Goal: Contribute content: Add original content to the website for others to see

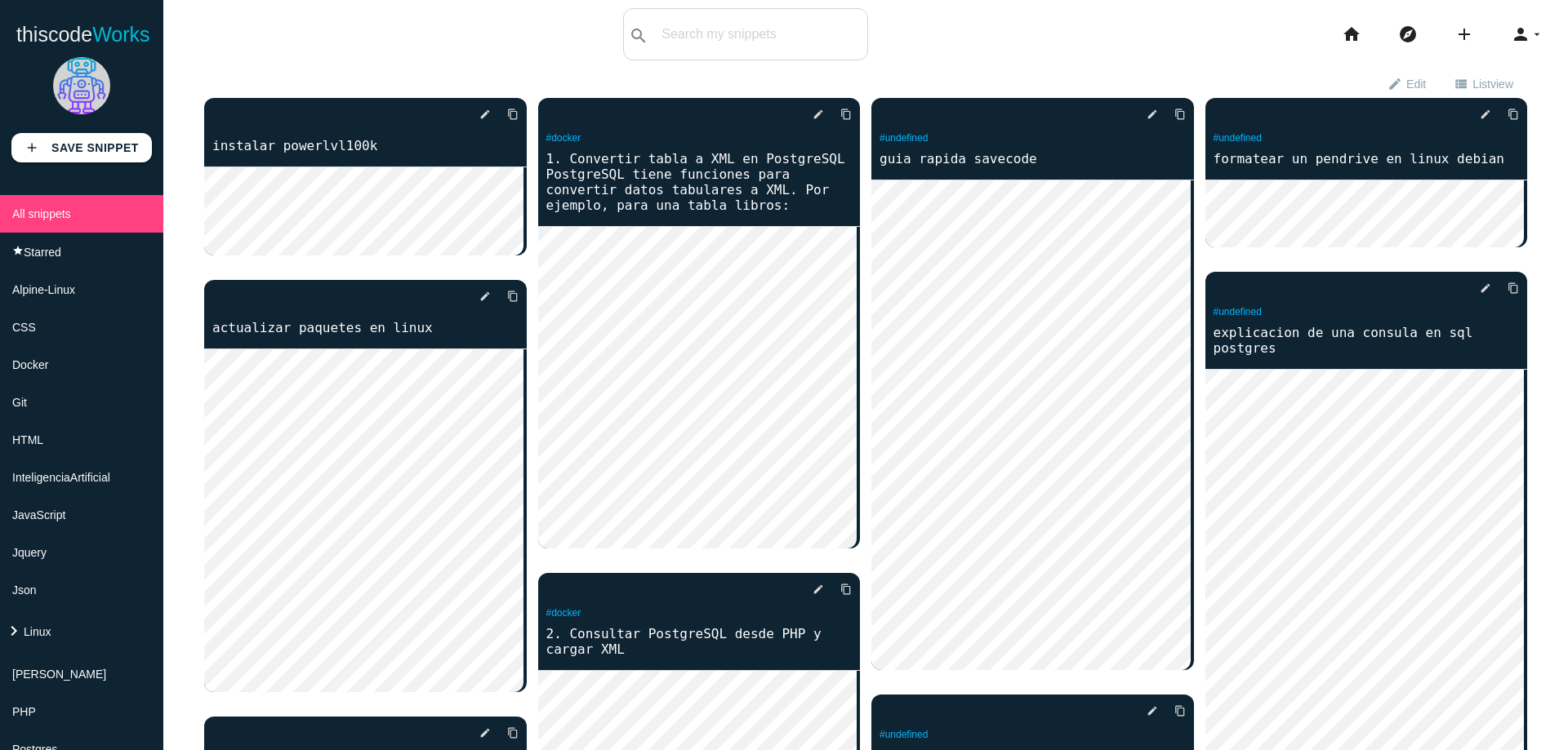
click at [553, 49] on div "thiscodeworks search All: All: Code: Title: Tag: All: Code: Title: Tag: search …" at bounding box center [784, 34] width 1568 height 52
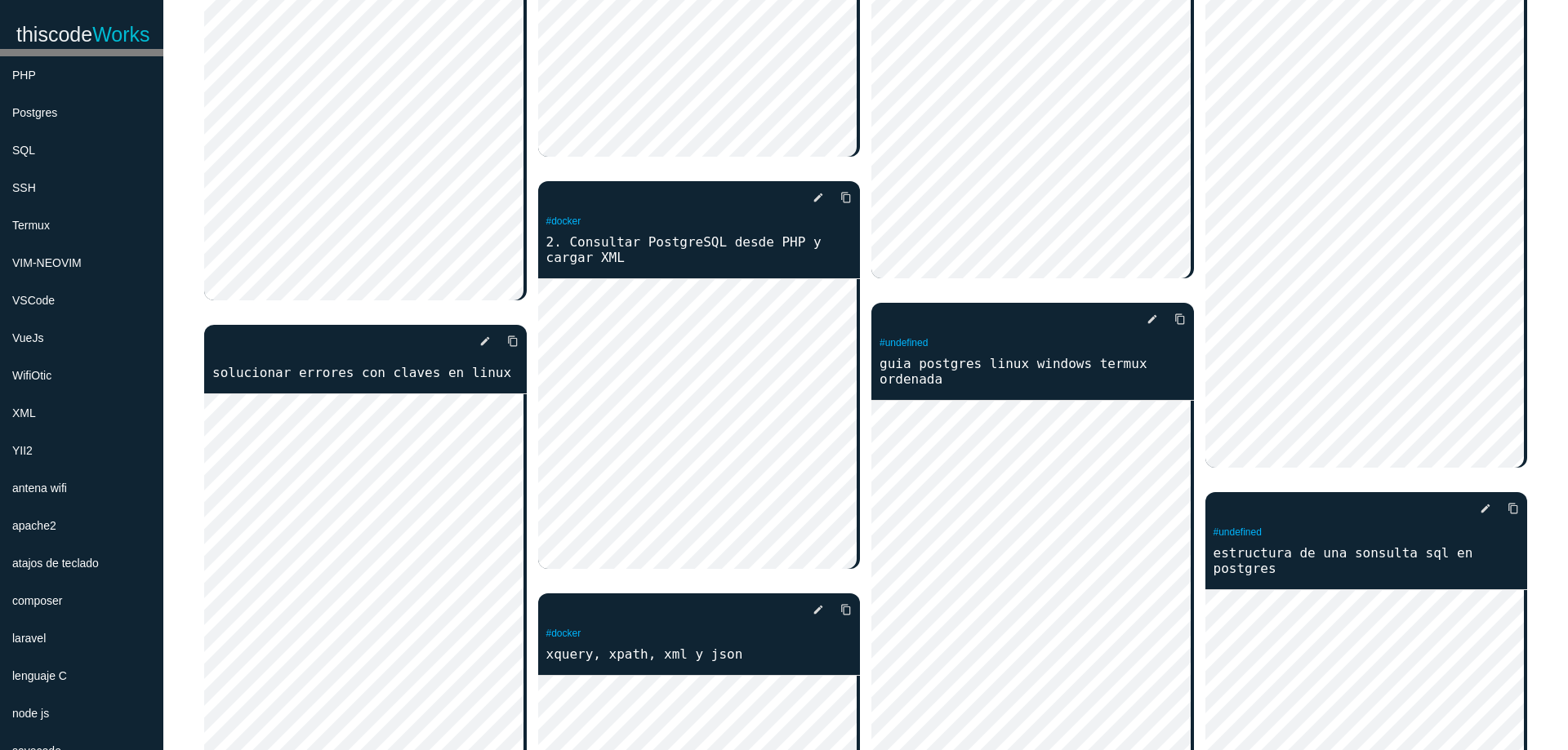
scroll to position [685, 0]
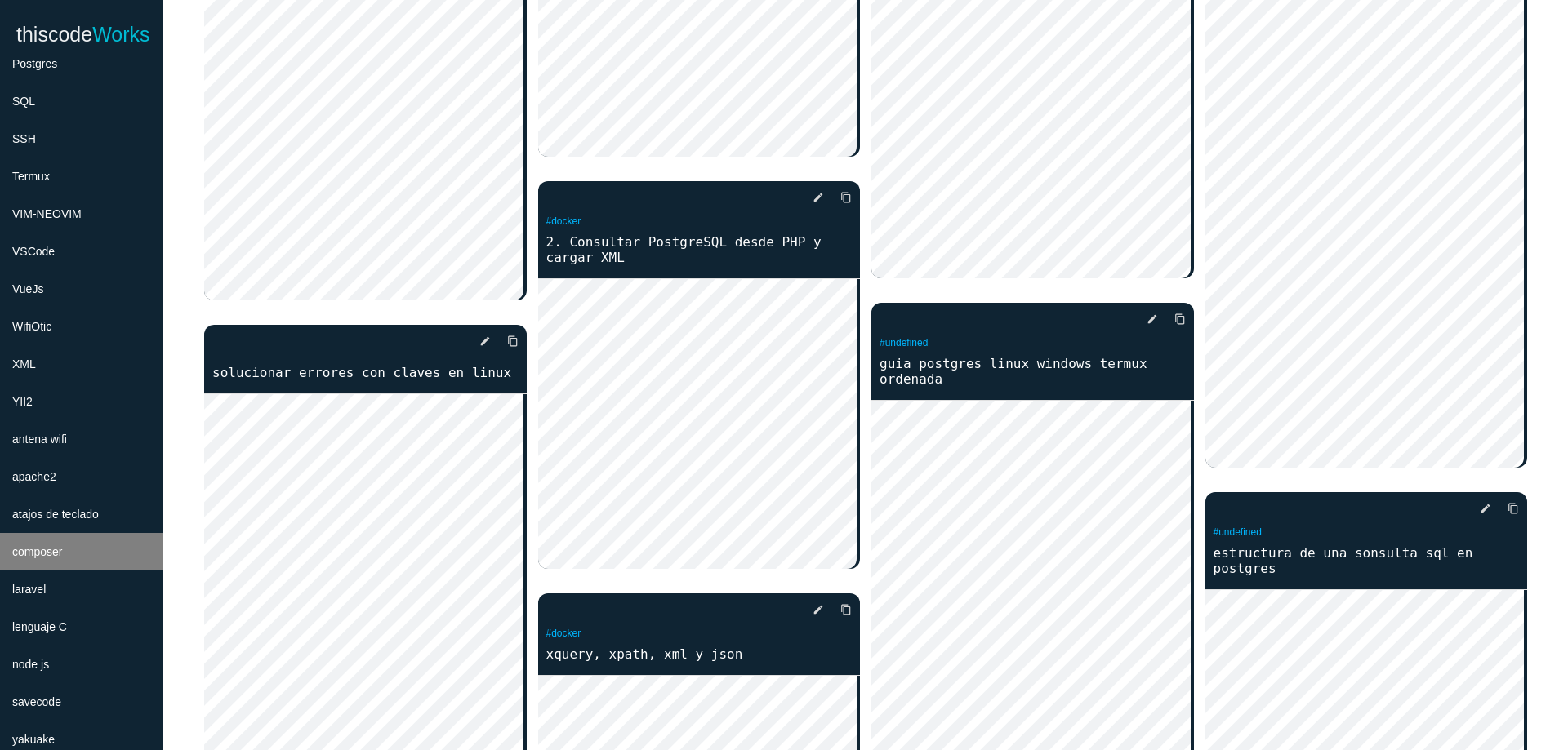
click at [111, 553] on li "composer" at bounding box center [82, 553] width 163 height 38
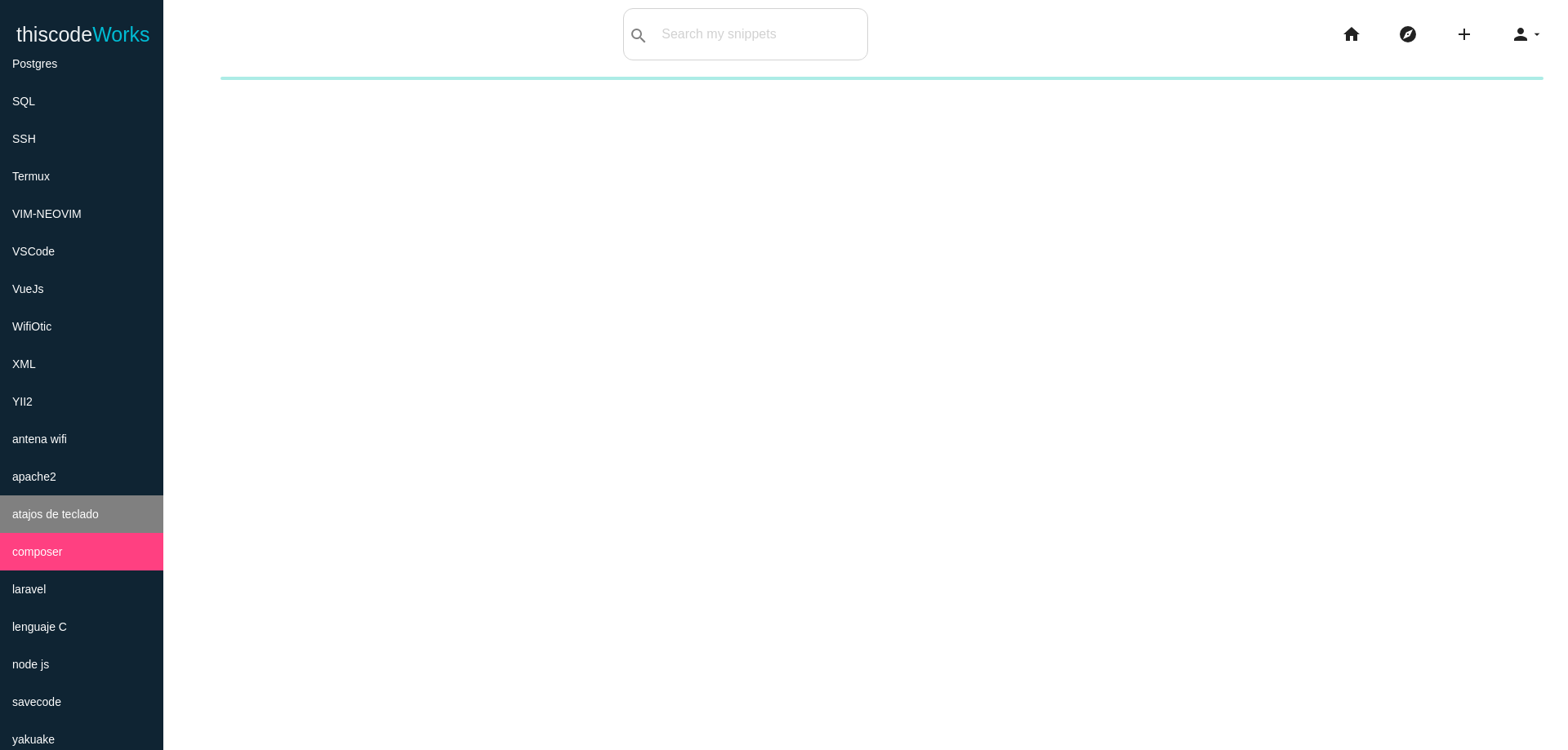
click at [81, 516] on span "atajos de teclado" at bounding box center [55, 515] width 86 height 13
click at [78, 544] on li "composer" at bounding box center [82, 553] width 163 height 38
click at [121, 518] on li "atajos de teclado" at bounding box center [82, 515] width 163 height 38
click at [109, 539] on li "composer" at bounding box center [82, 553] width 163 height 38
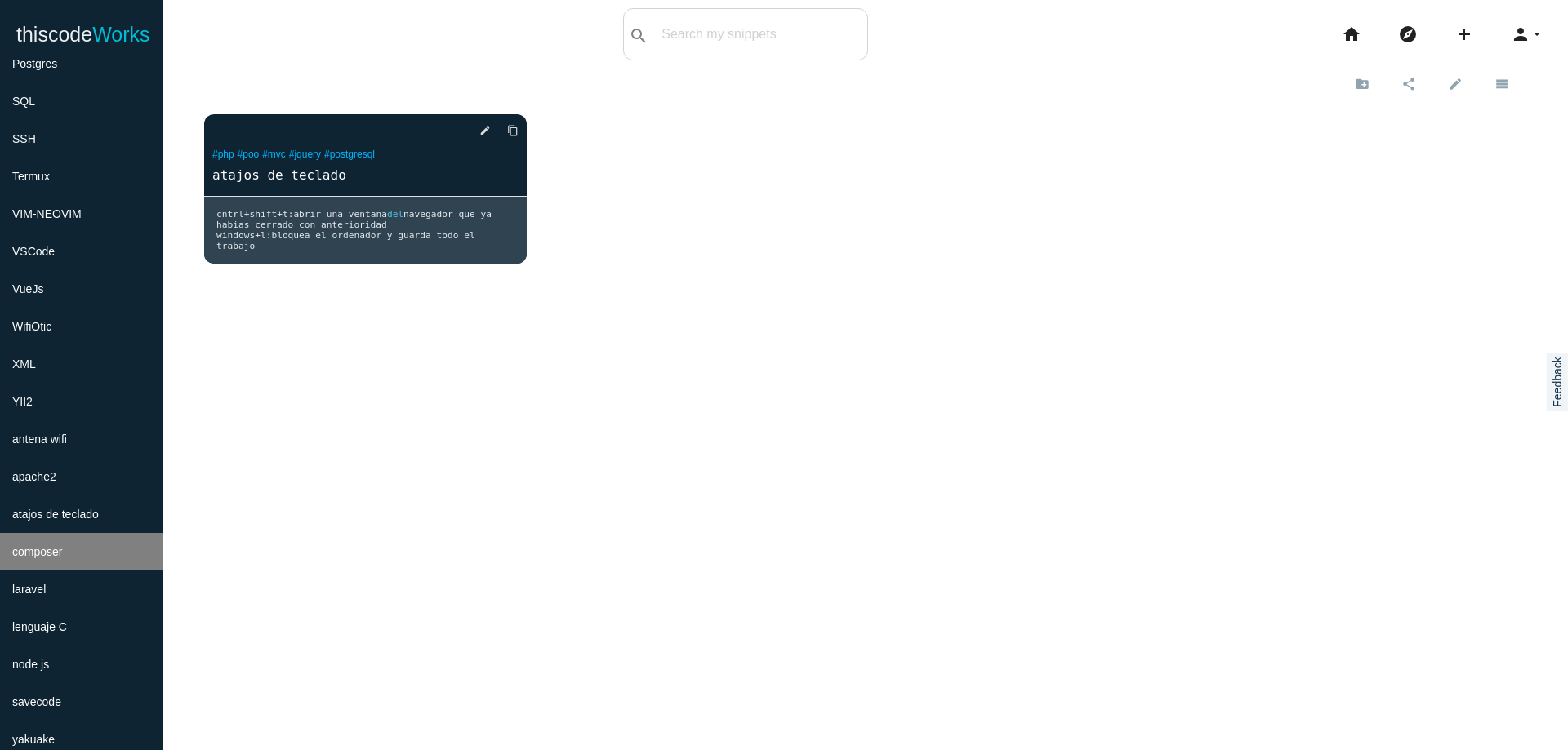
click at [70, 564] on li "composer" at bounding box center [82, 553] width 163 height 38
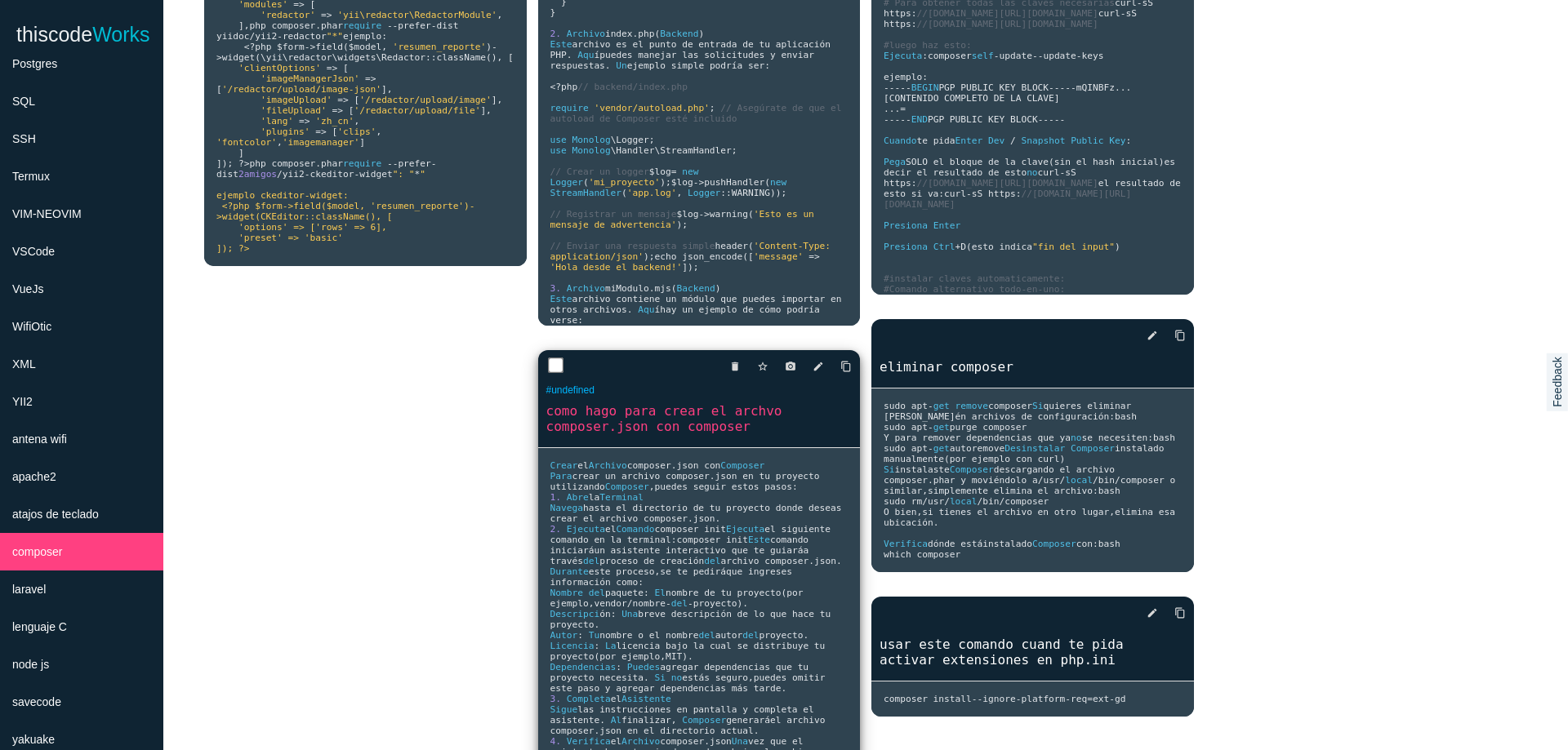
scroll to position [490, 0]
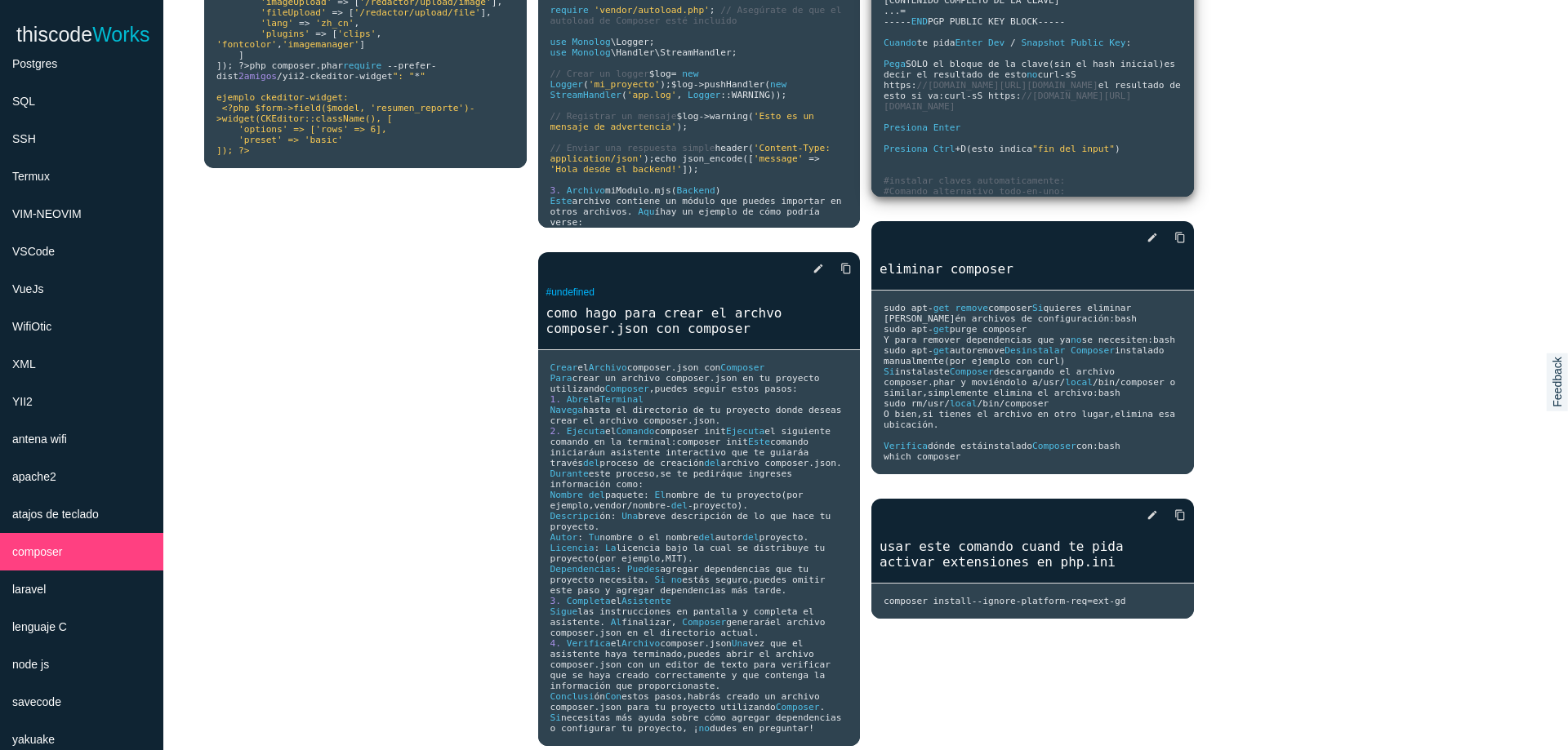
click at [1038, 80] on span "es decir el resultado de esto" at bounding box center [1031, 69] width 297 height 21
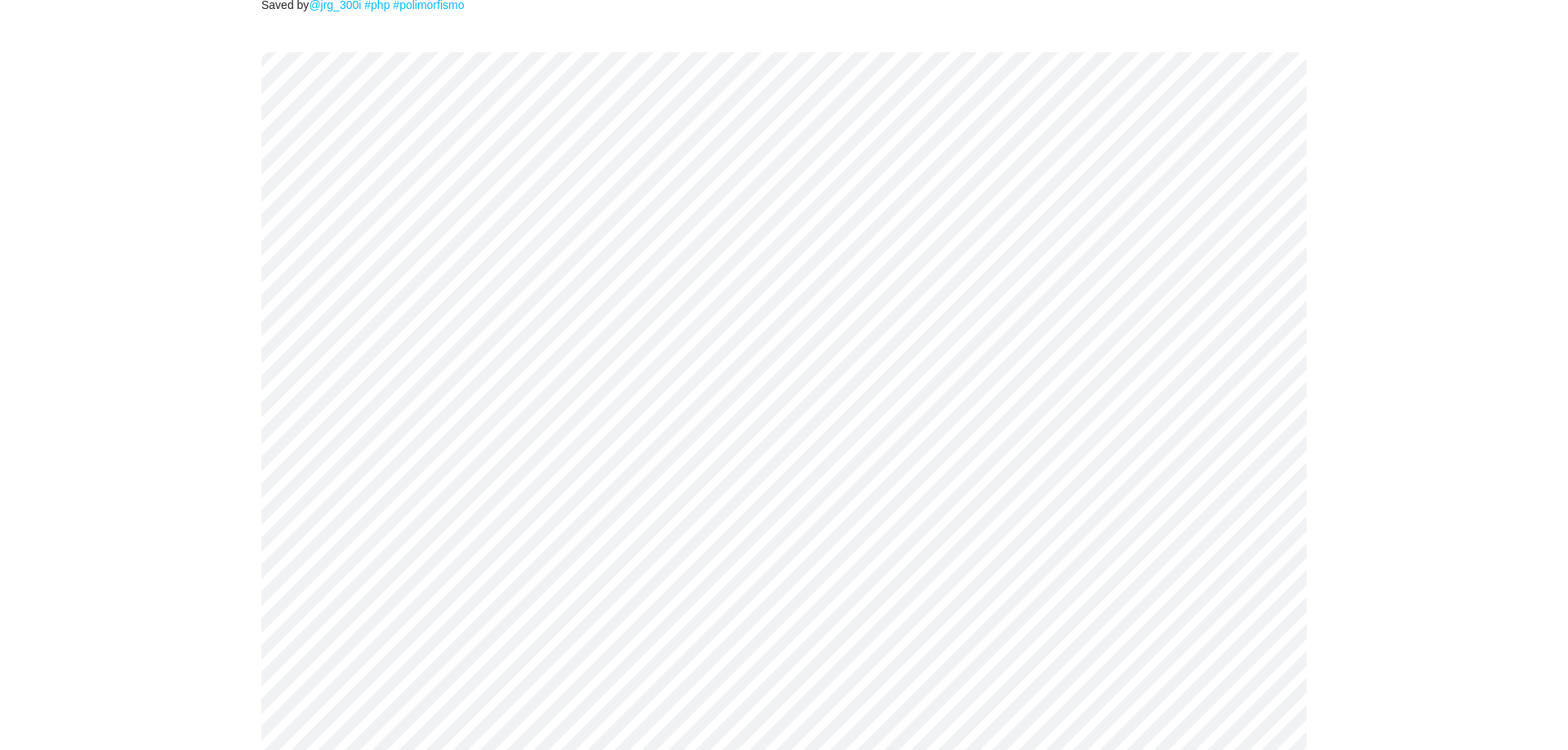
scroll to position [98, 0]
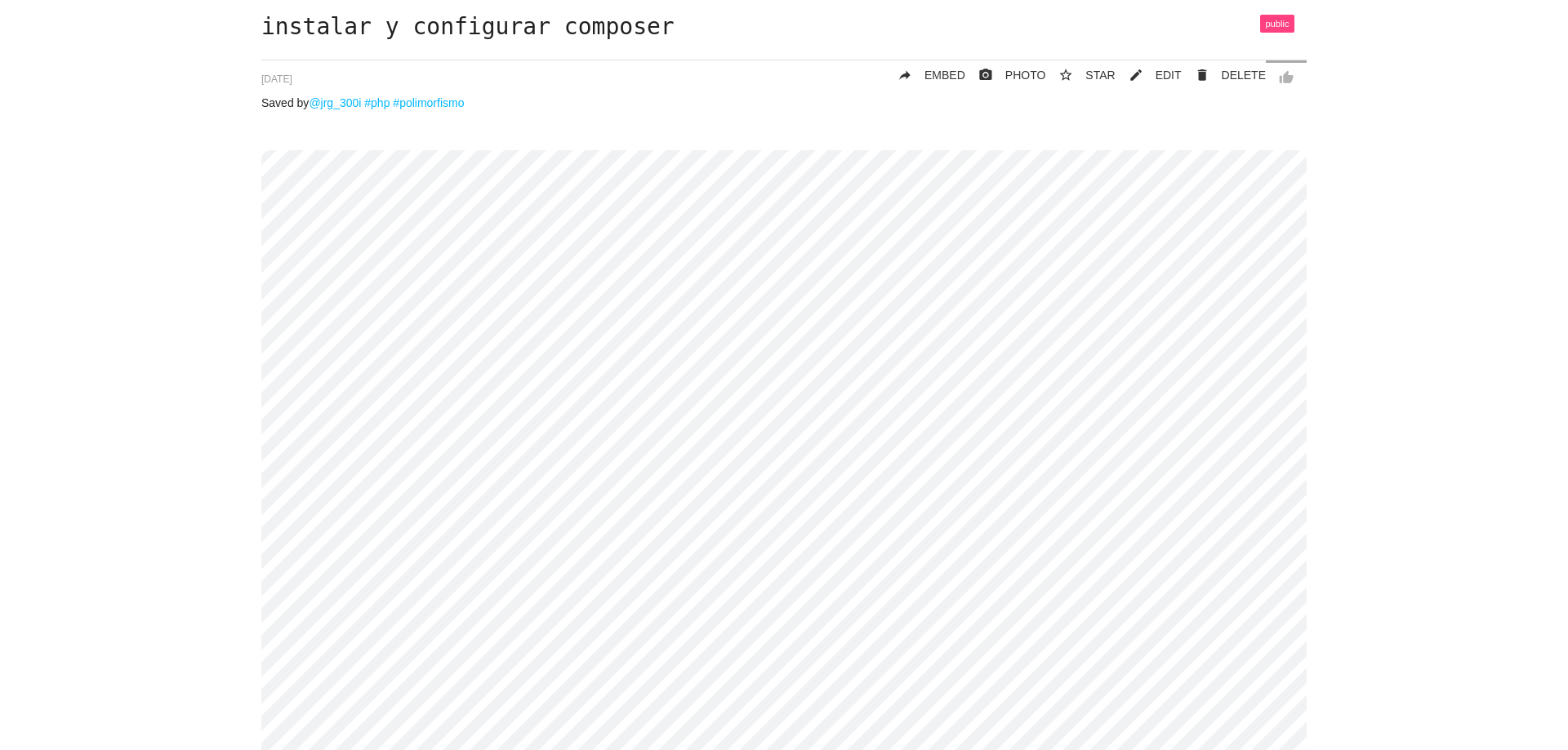
click at [1171, 73] on span "EDIT" at bounding box center [1169, 75] width 27 height 13
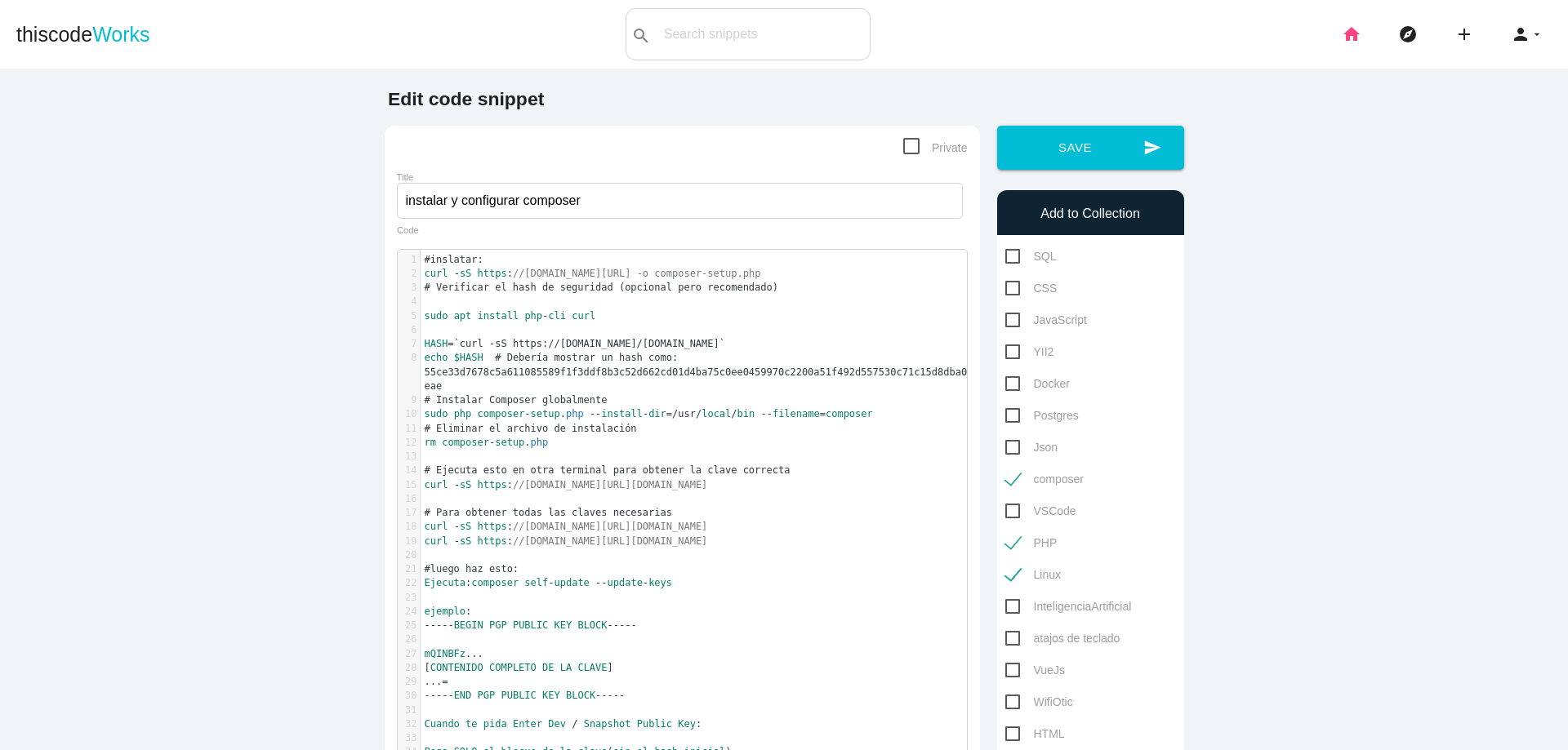
click at [1342, 38] on icon "home" at bounding box center [1351, 34] width 20 height 52
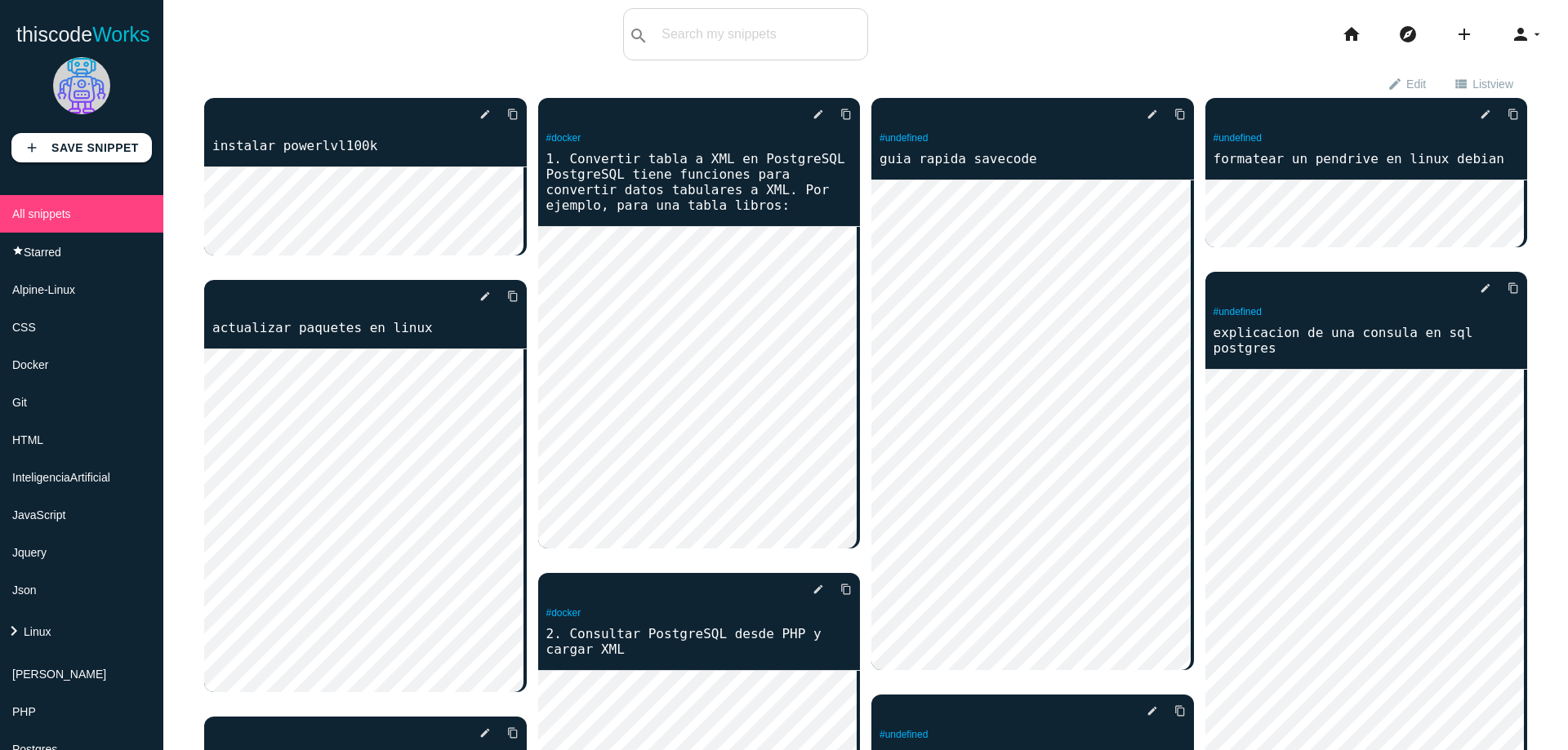
scroll to position [196, 0]
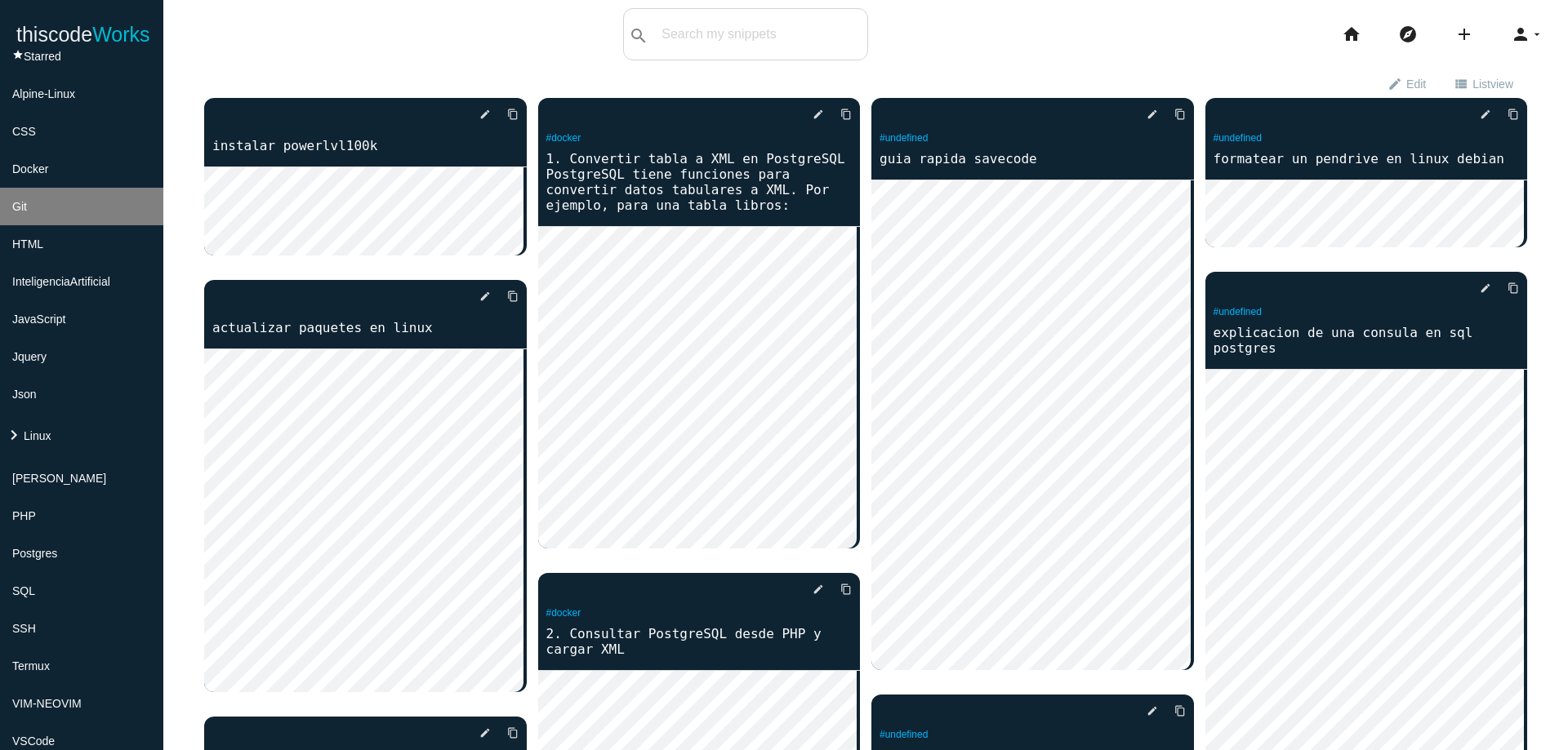
click at [38, 206] on li "Git" at bounding box center [82, 207] width 163 height 38
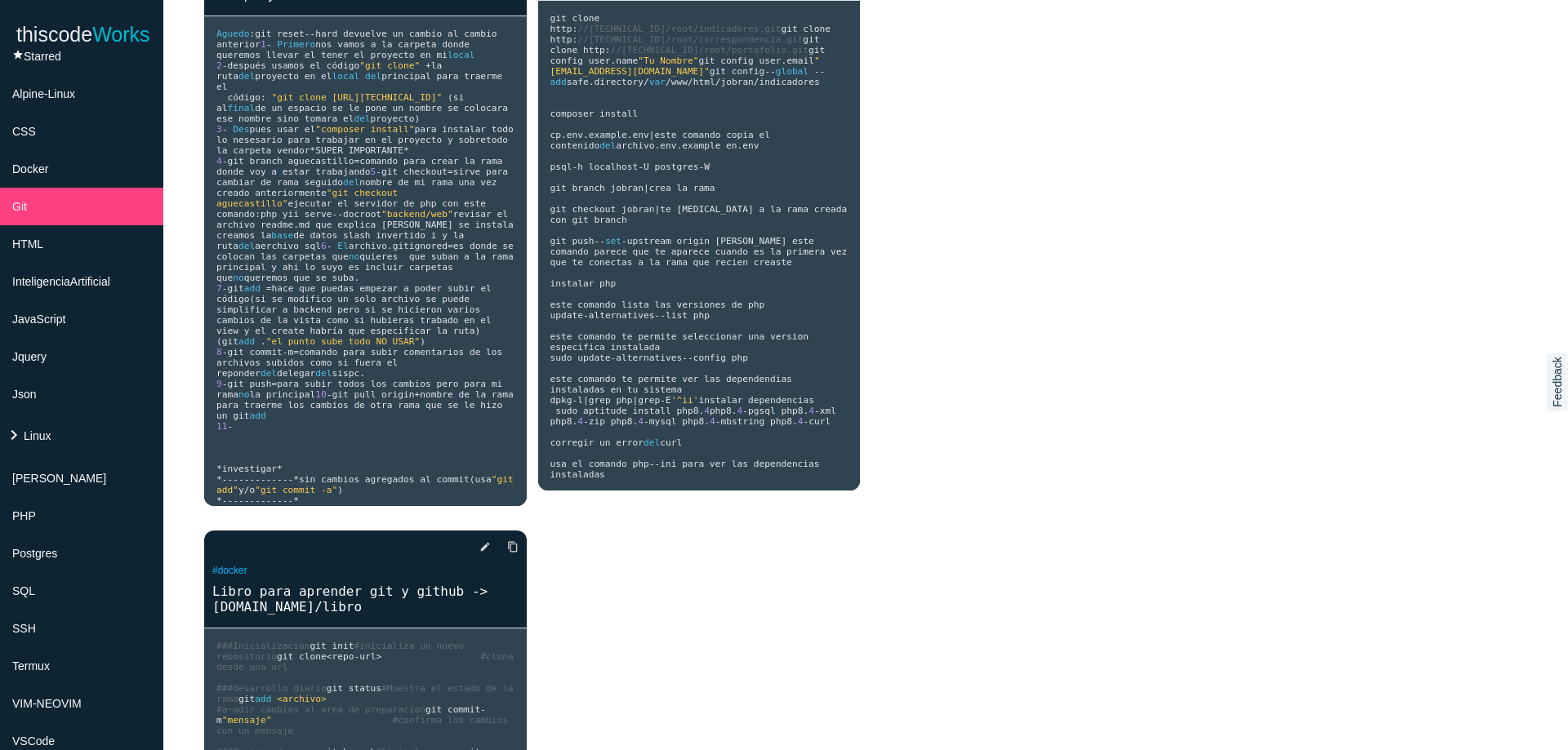
scroll to position [98, 0]
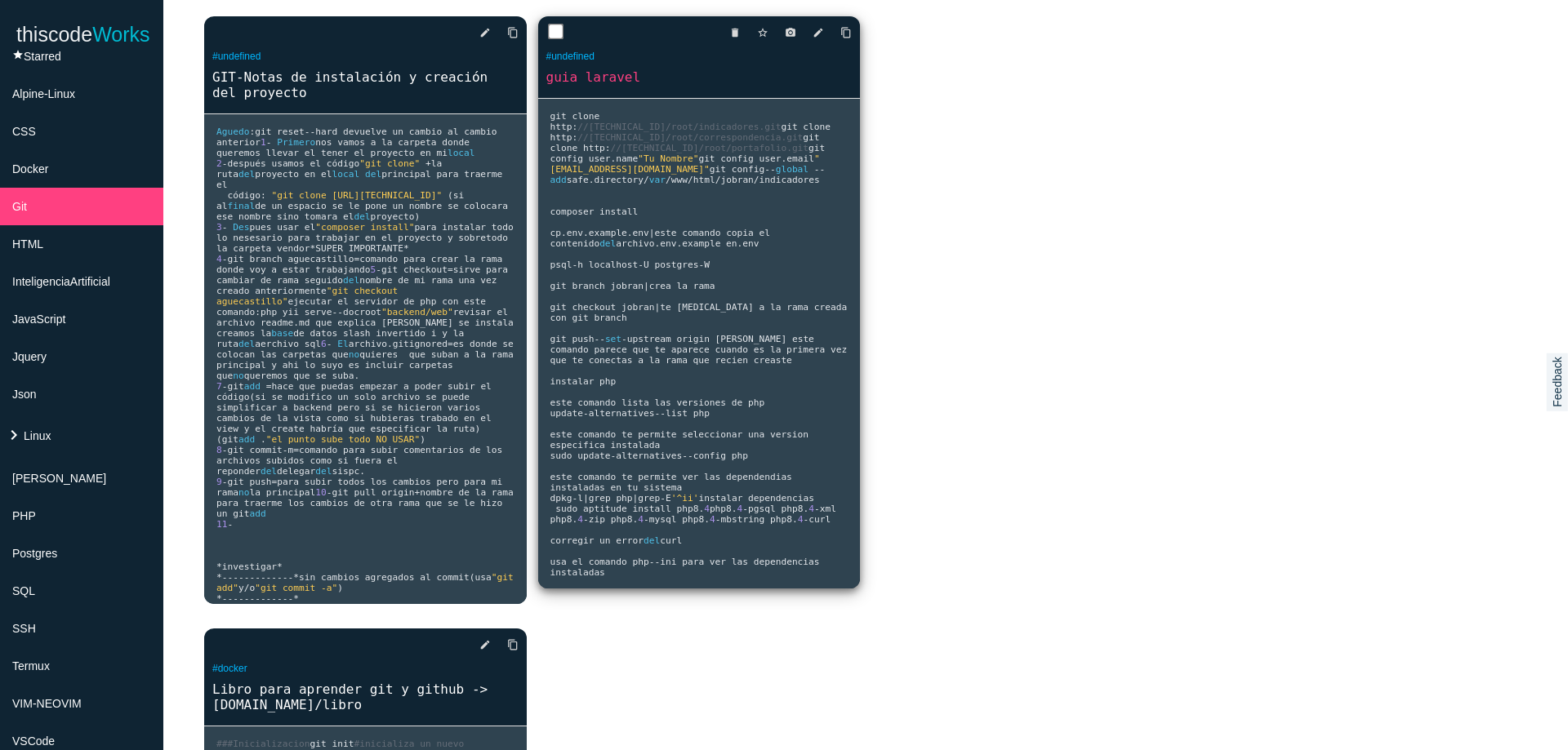
click at [817, 266] on pre "git clone http : //172.31.8.29:8090/root/indicadores.git git clone http : //172…" at bounding box center [700, 344] width 323 height 490
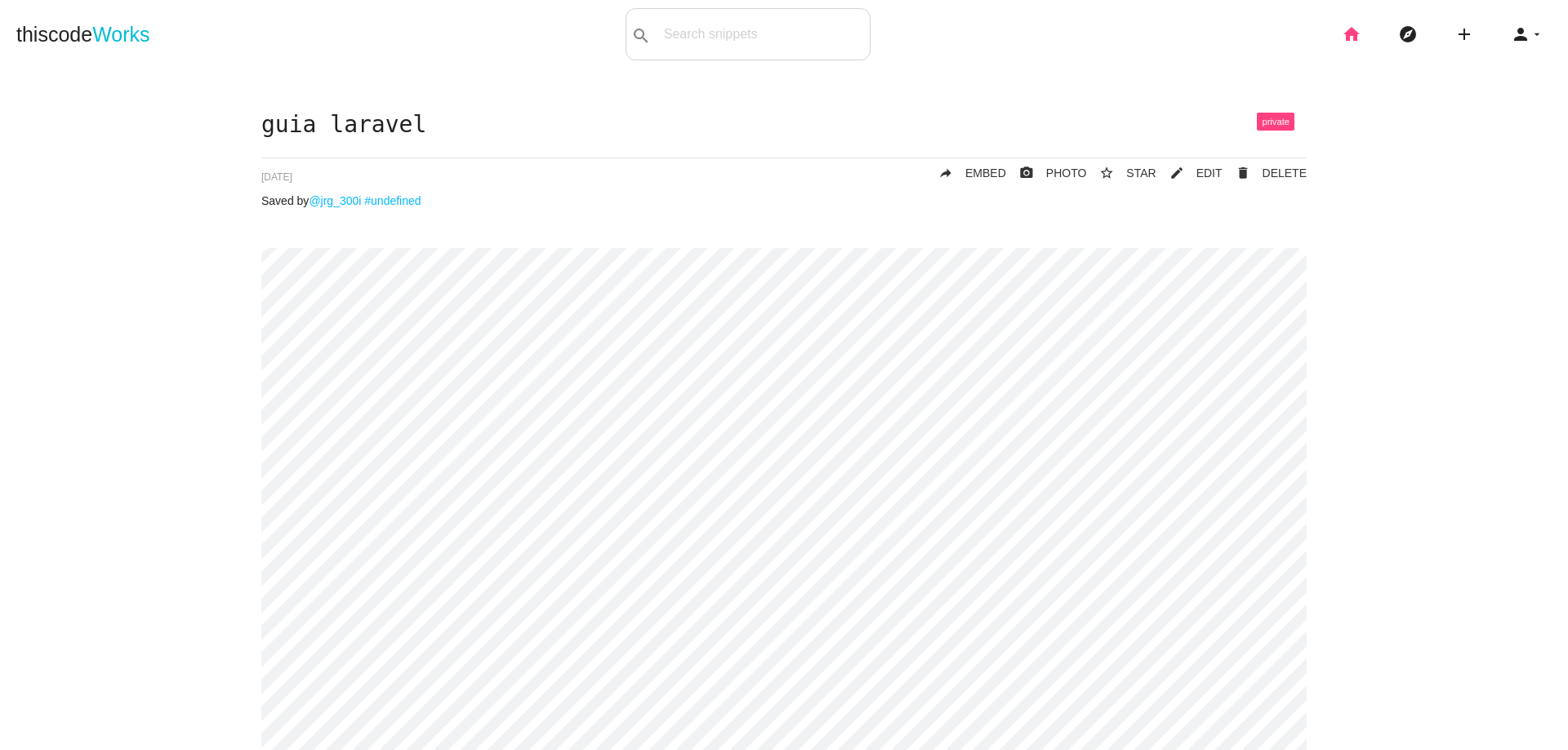
click at [1342, 39] on icon "home" at bounding box center [1351, 34] width 20 height 52
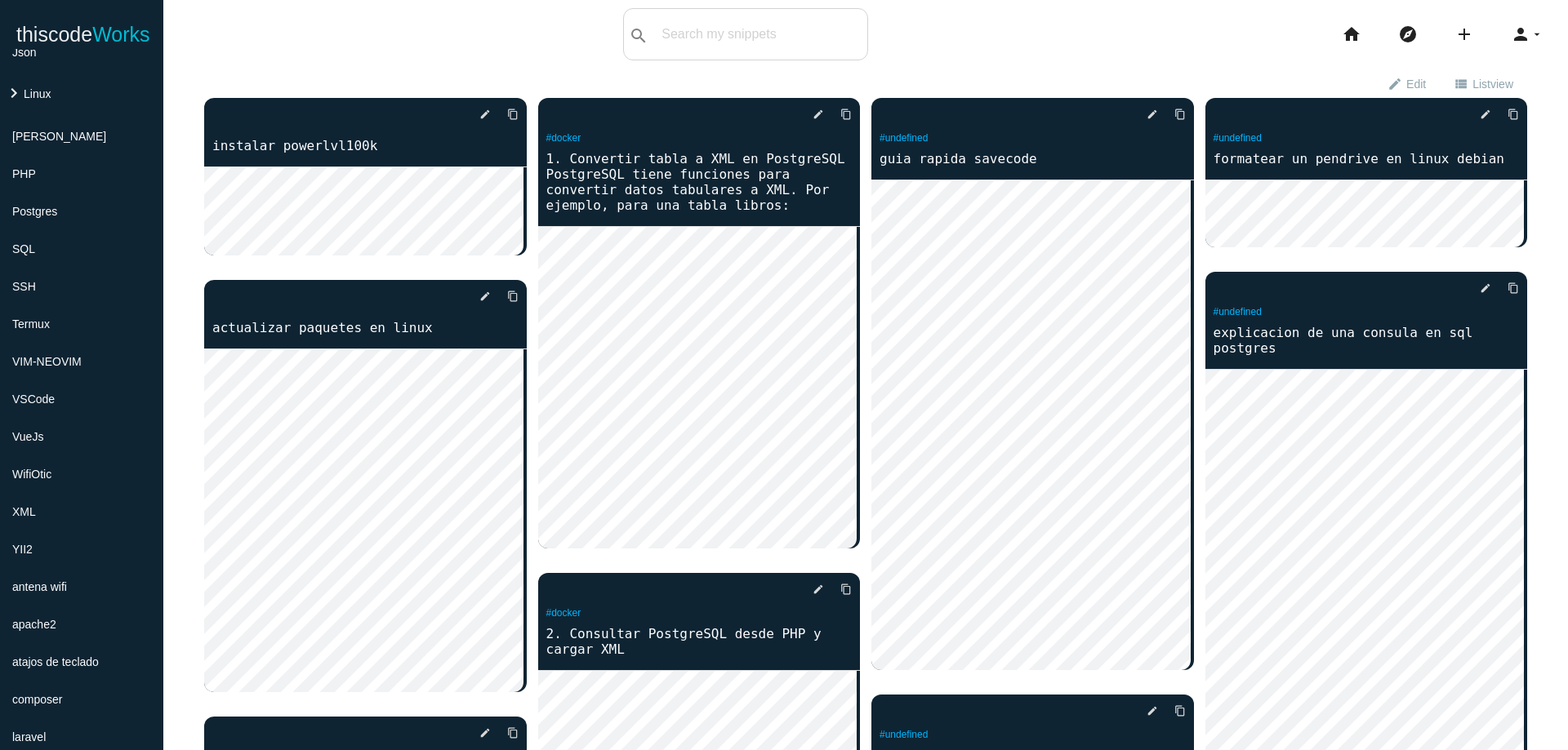
scroll to position [449, 0]
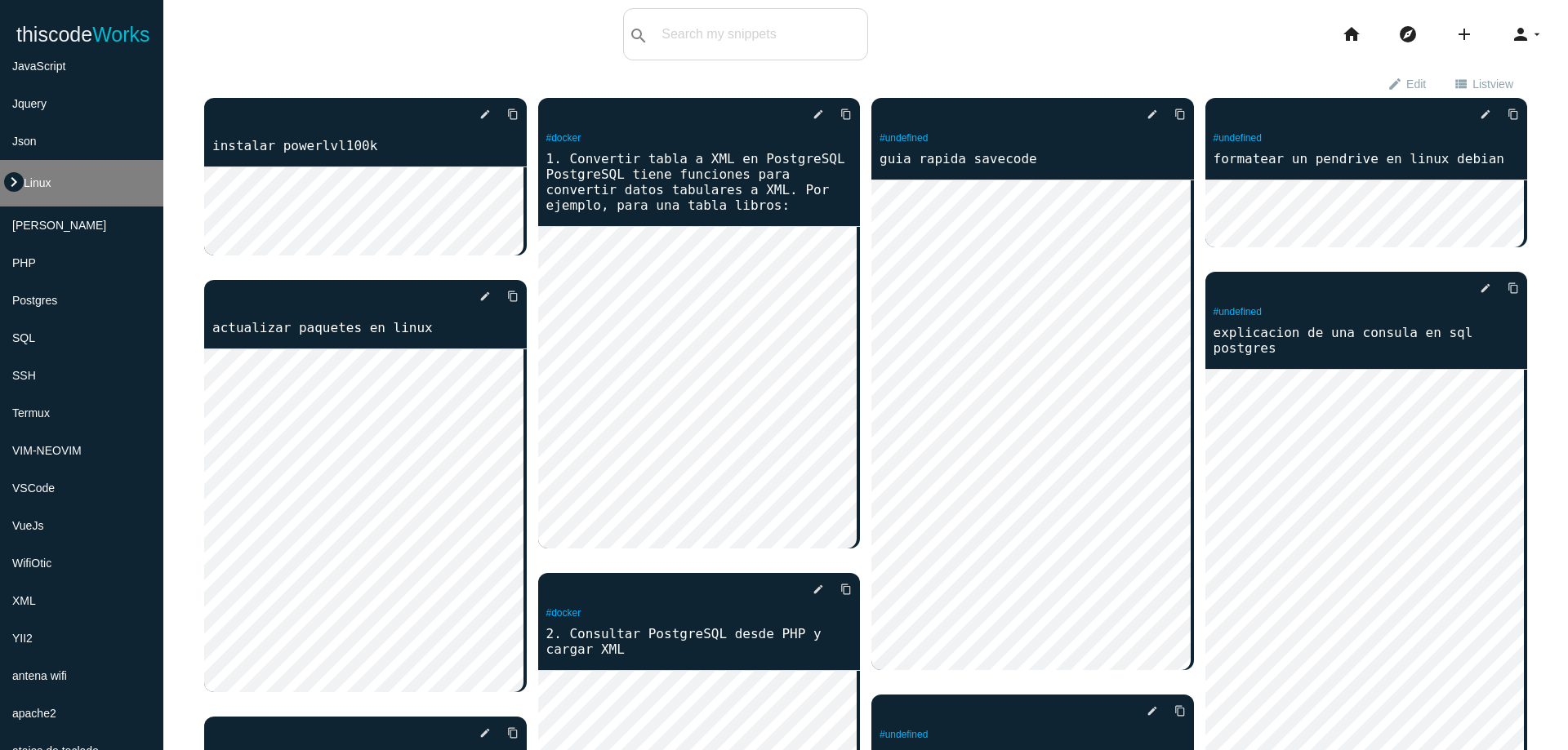
click at [10, 179] on icon "keyboard_arrow_right" at bounding box center [13, 181] width 20 height 20
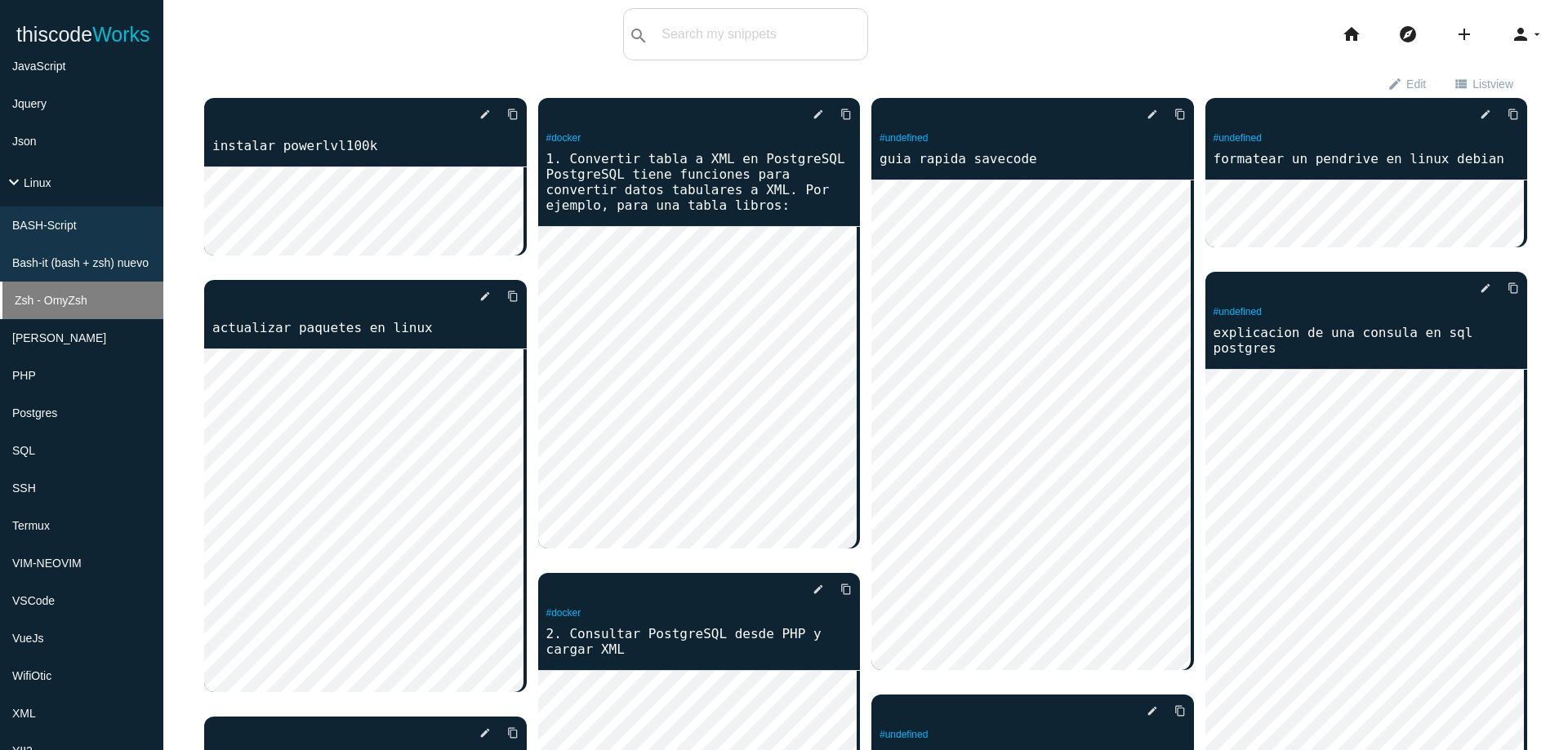
click at [86, 289] on li "Zsh - OmyZsh" at bounding box center [82, 301] width 163 height 38
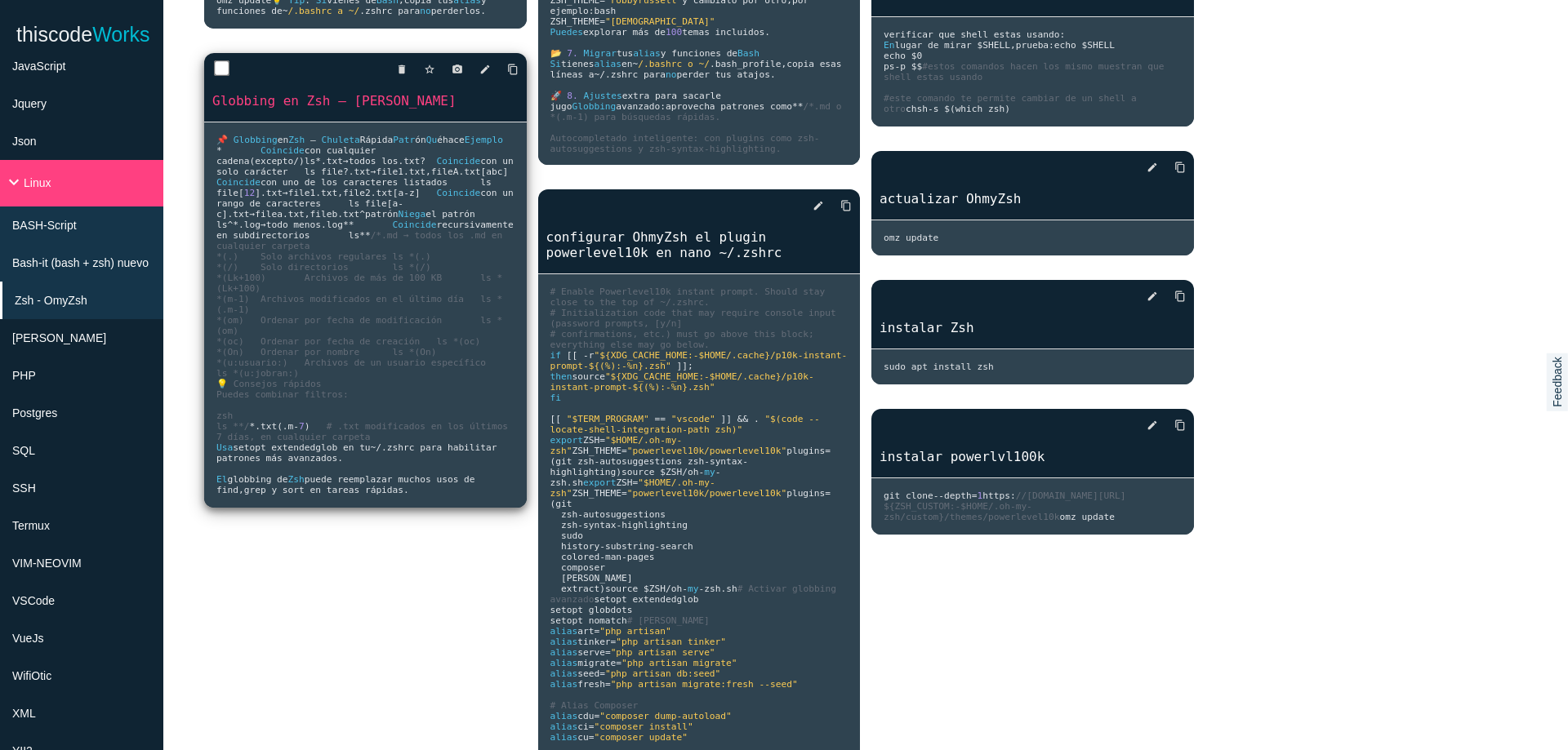
scroll to position [620, 0]
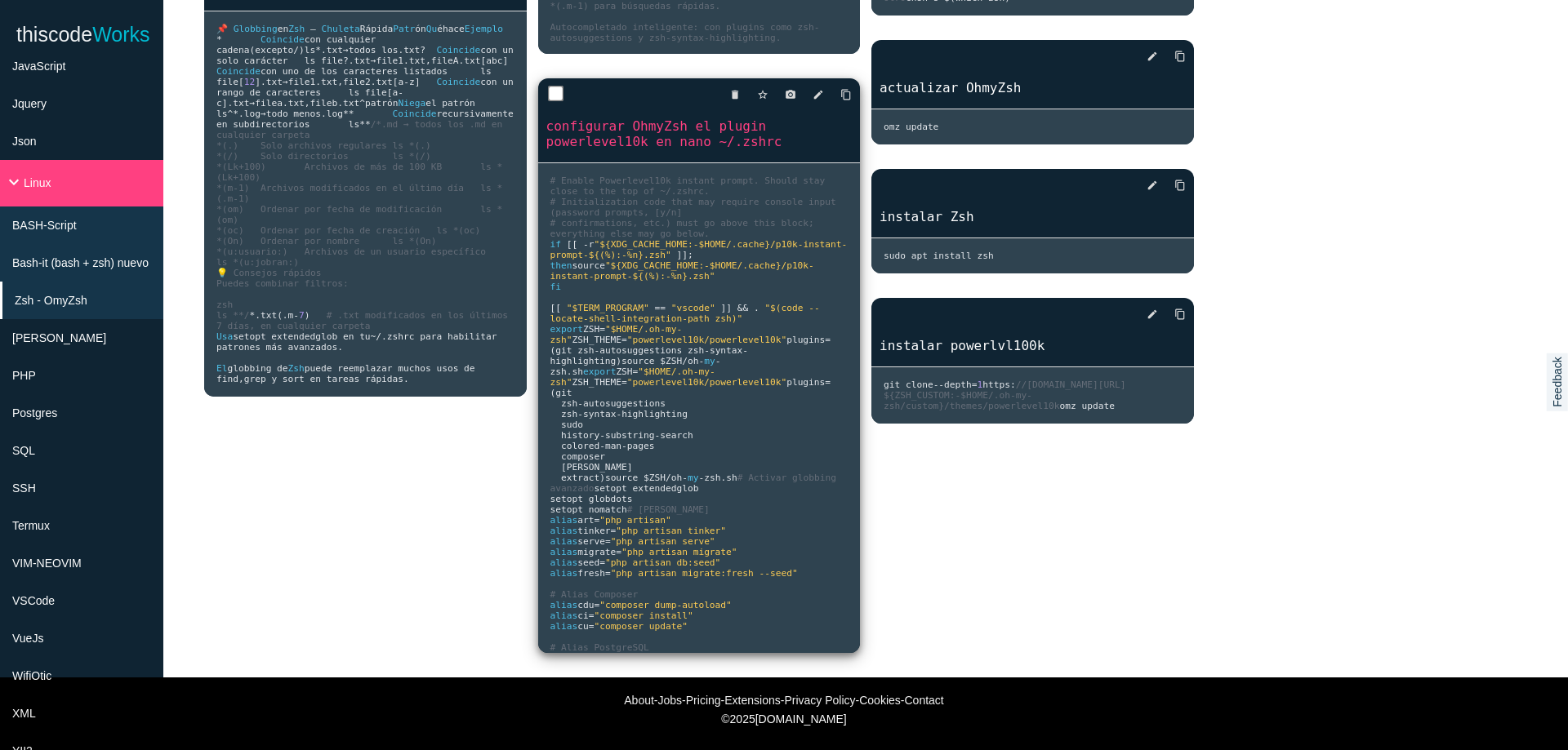
click at [728, 428] on pre "# Enable Powerlevel10k instant prompt. Should stay close to the top of ~/.zshrc…" at bounding box center [700, 408] width 323 height 490
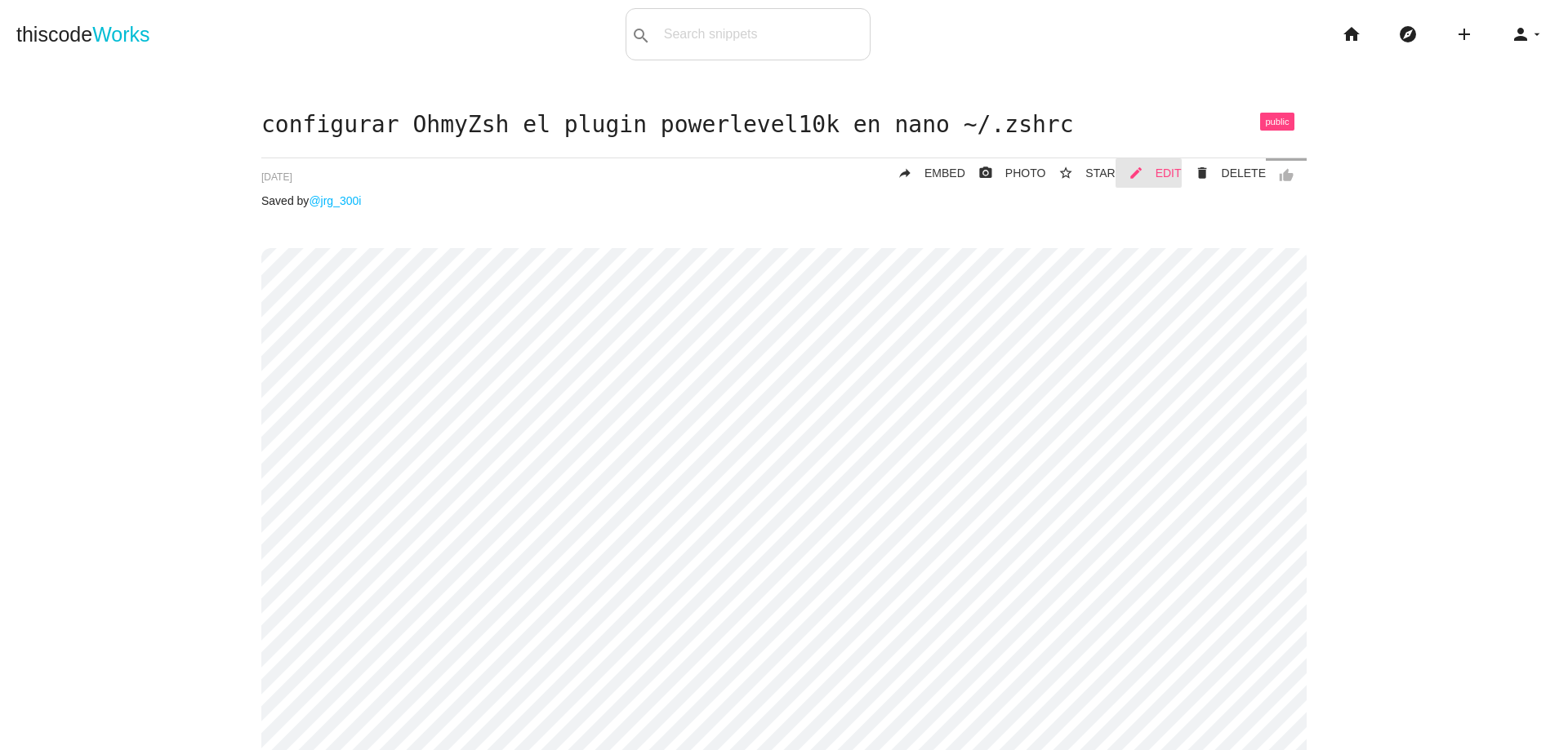
click at [1145, 168] on link "mode_edit EDIT" at bounding box center [1149, 173] width 66 height 29
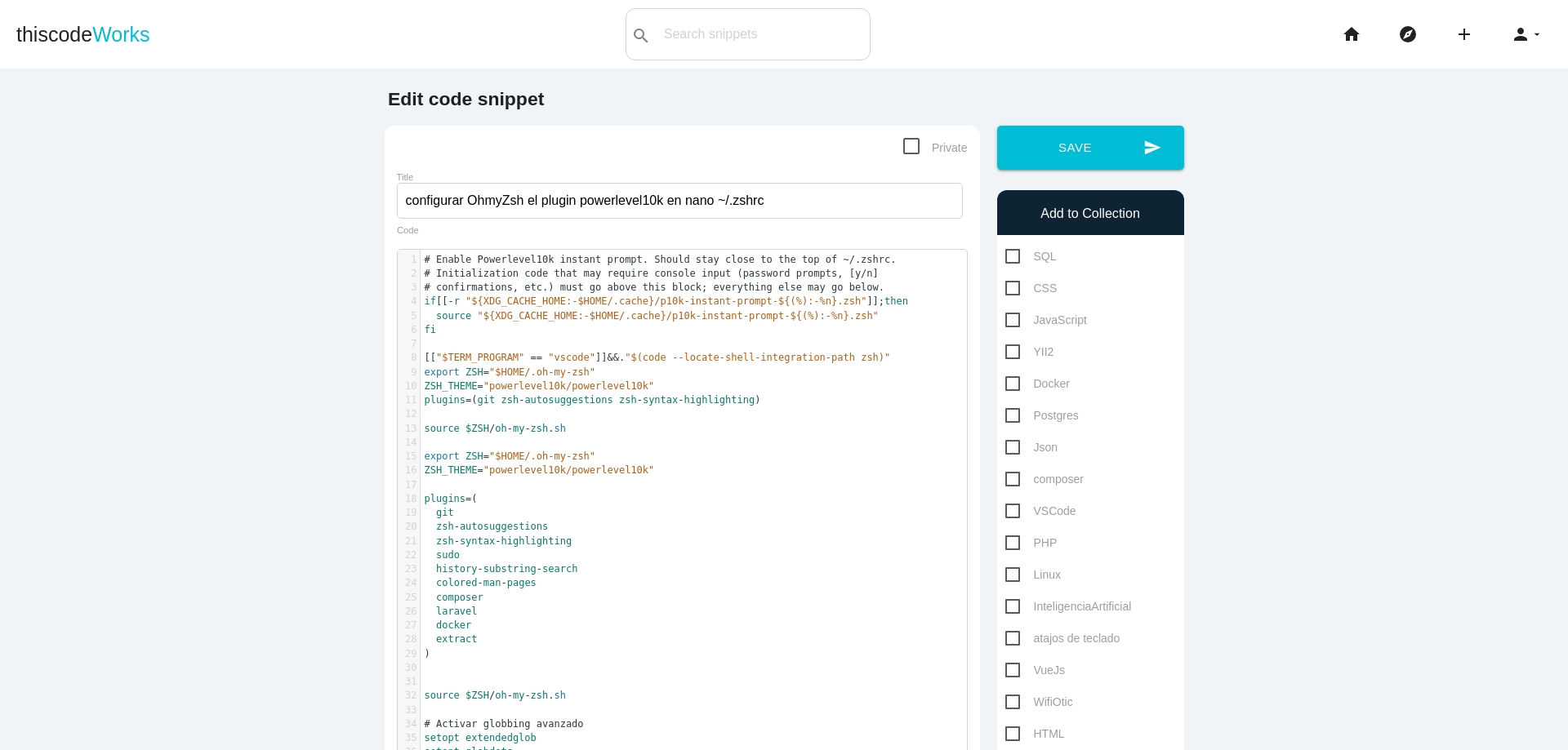
scroll to position [5, 0]
type textarea "plugins=(git zsh-autosuggestions zsh-syntax-highlighting)"
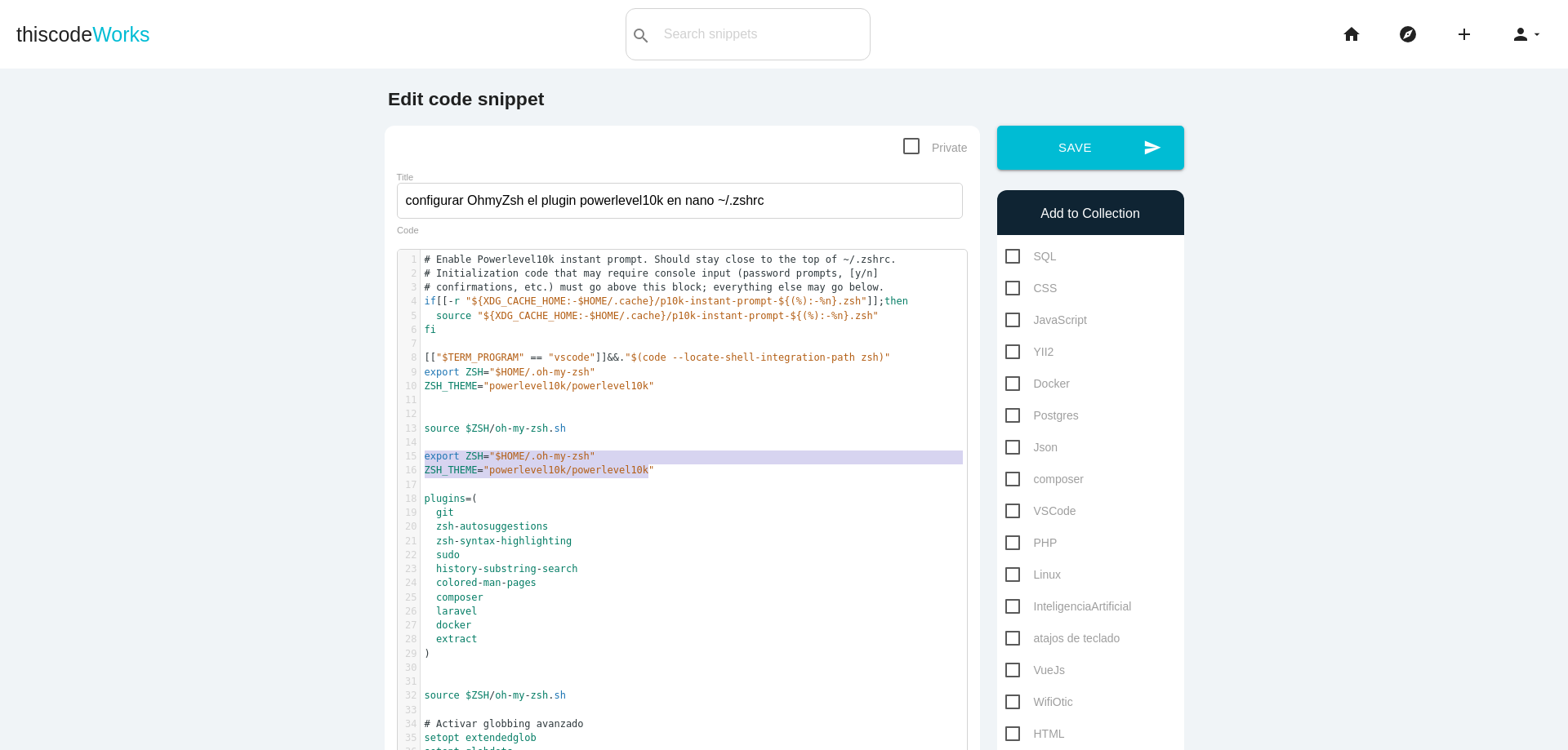
type textarea "export ZSH="$HOME/.oh-my-zsh" ZSH_THEME="powerlevel10k/powerlevel10k""
drag, startPoint x: 417, startPoint y: 455, endPoint x: 722, endPoint y: 475, distance: 305.7
click at [688, 466] on div "1 # Enable Powerlevel10k instant prompt. Should stay close to the top of ~/.zsh…" at bounding box center [700, 725] width 558 height 944
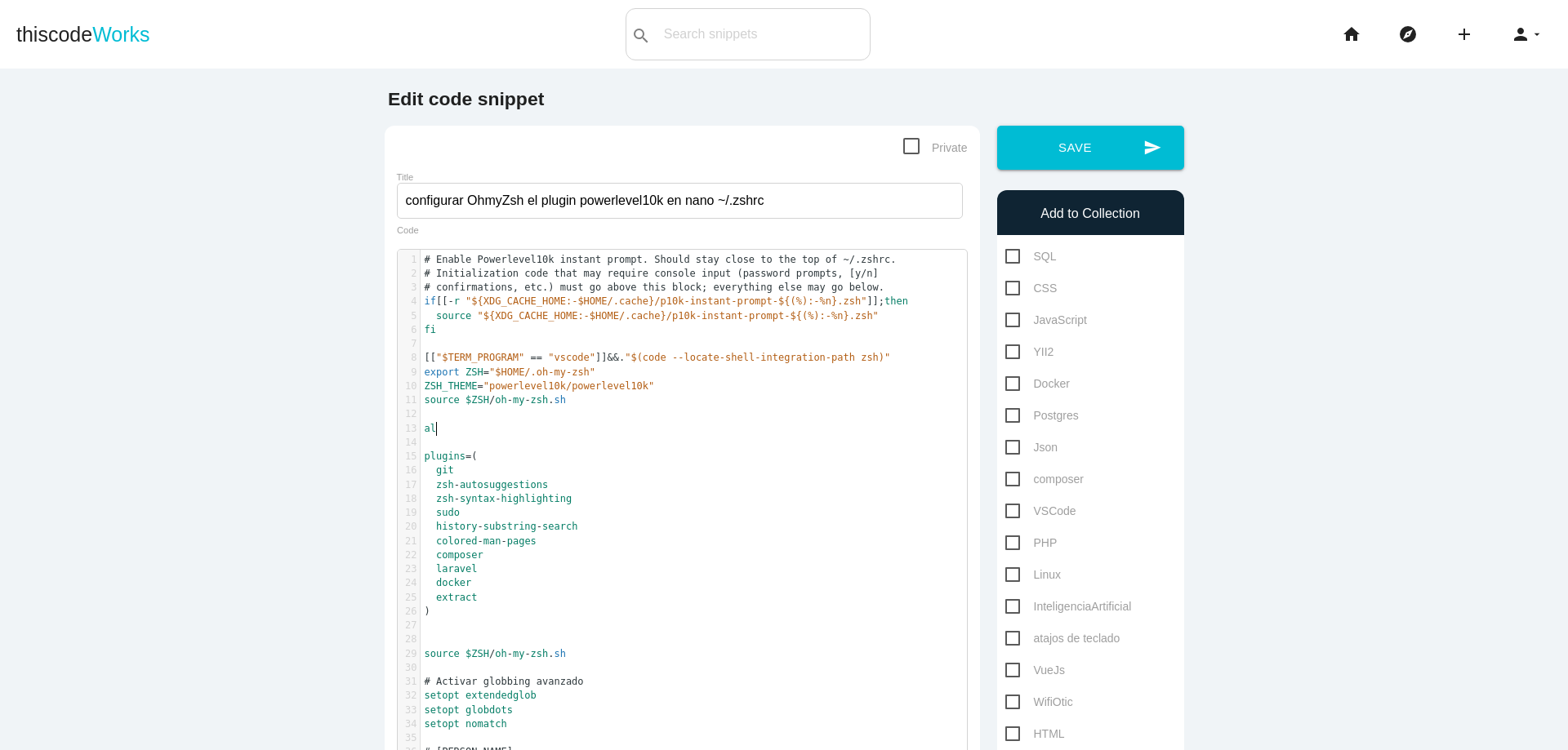
type textarea "ali"
type textarea "#alias"
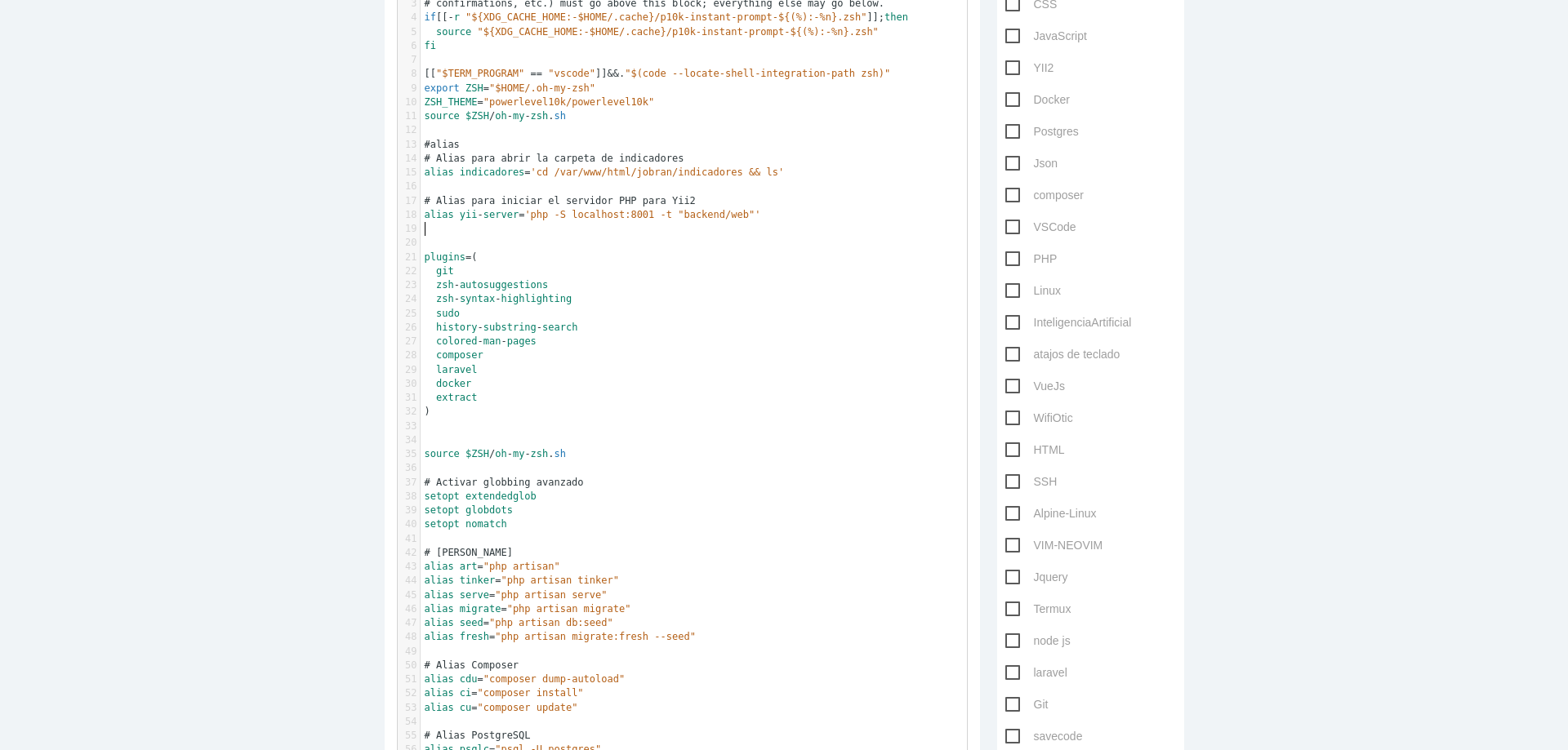
scroll to position [0, 0]
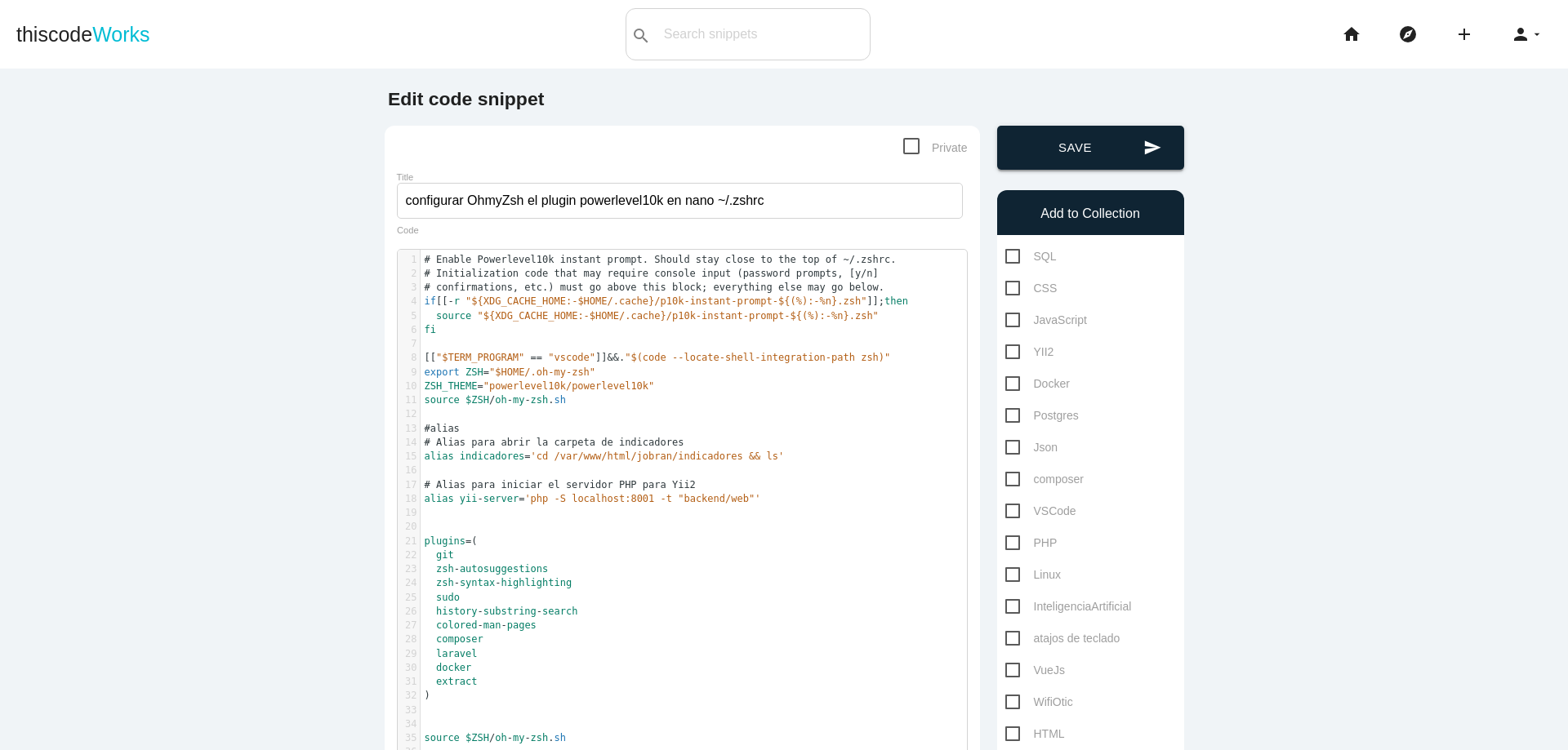
click at [1052, 152] on button "send Save" at bounding box center [1090, 147] width 187 height 44
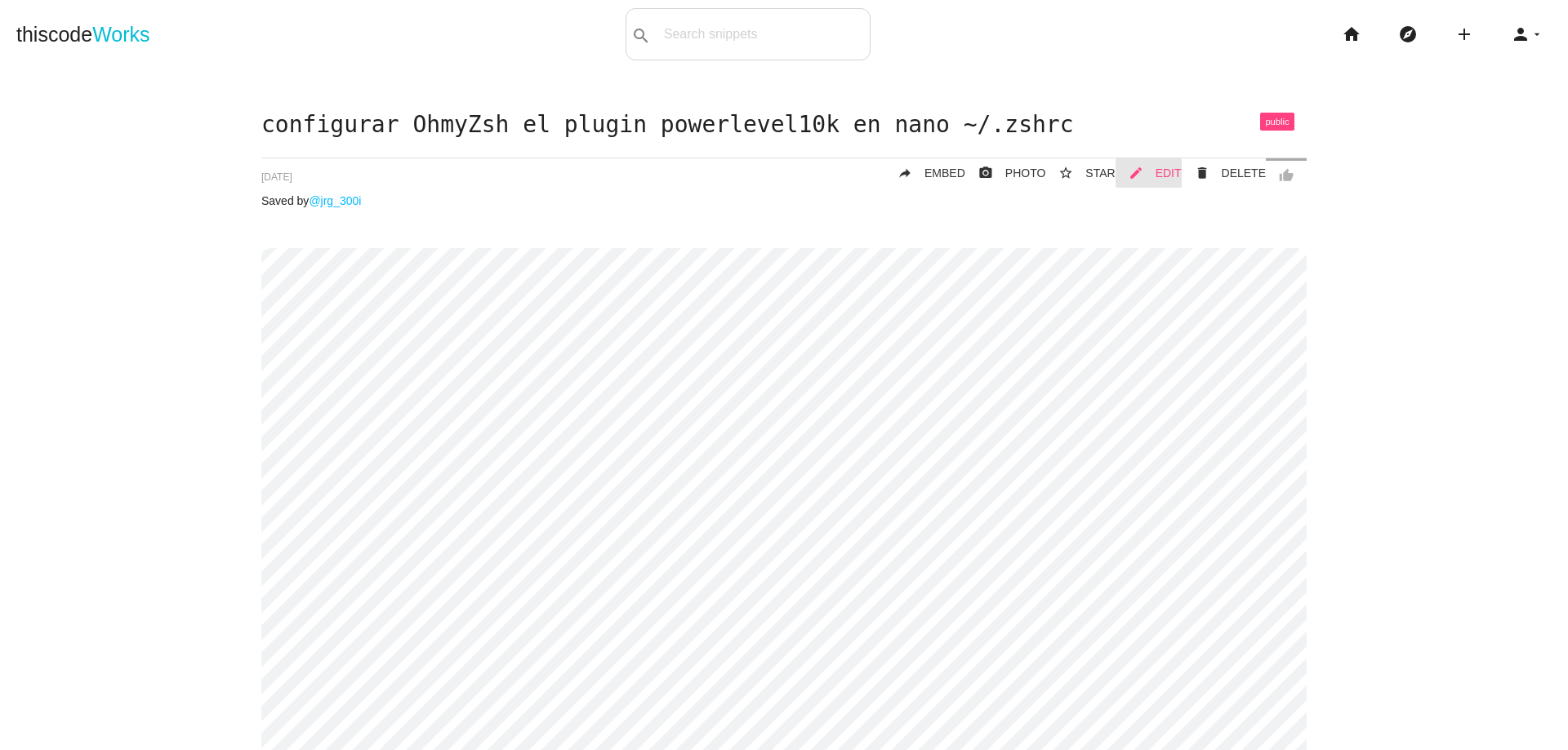
click at [1165, 178] on span "EDIT" at bounding box center [1169, 173] width 27 height 13
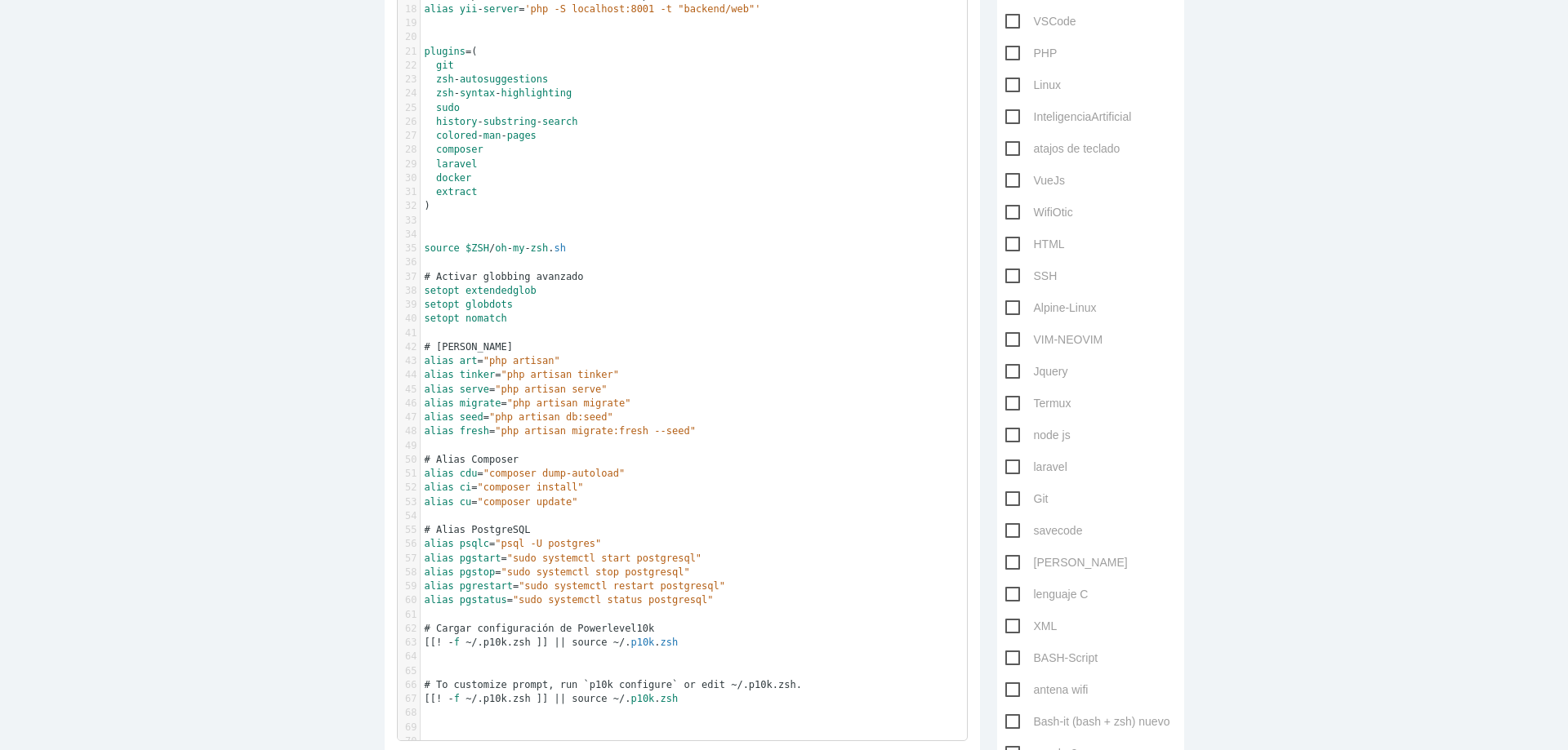
scroll to position [5, 0]
click at [730, 603] on pre "alias pgstatus = "sudo systemctl status postgresql"" at bounding box center [700, 600] width 558 height 14
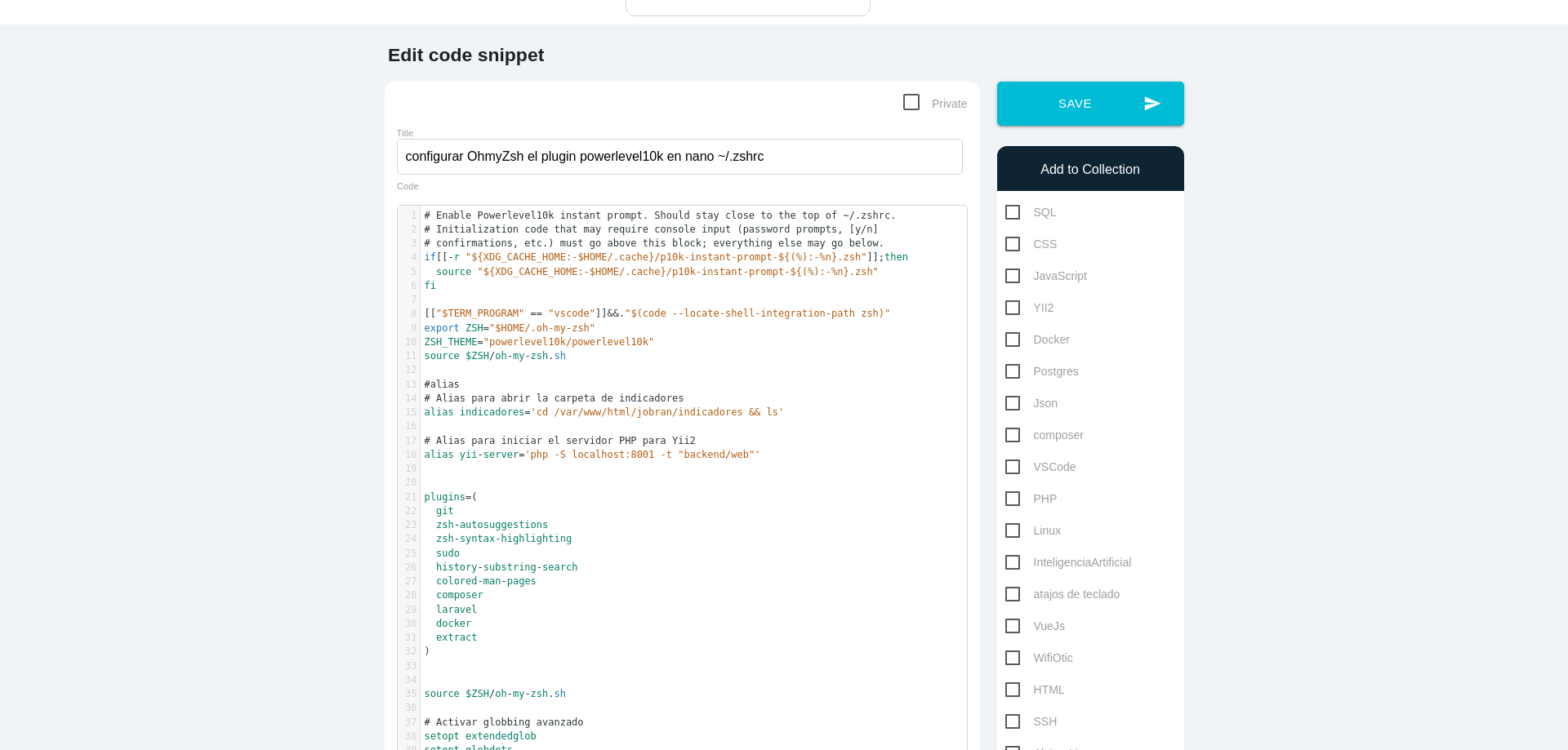
scroll to position [43, 0]
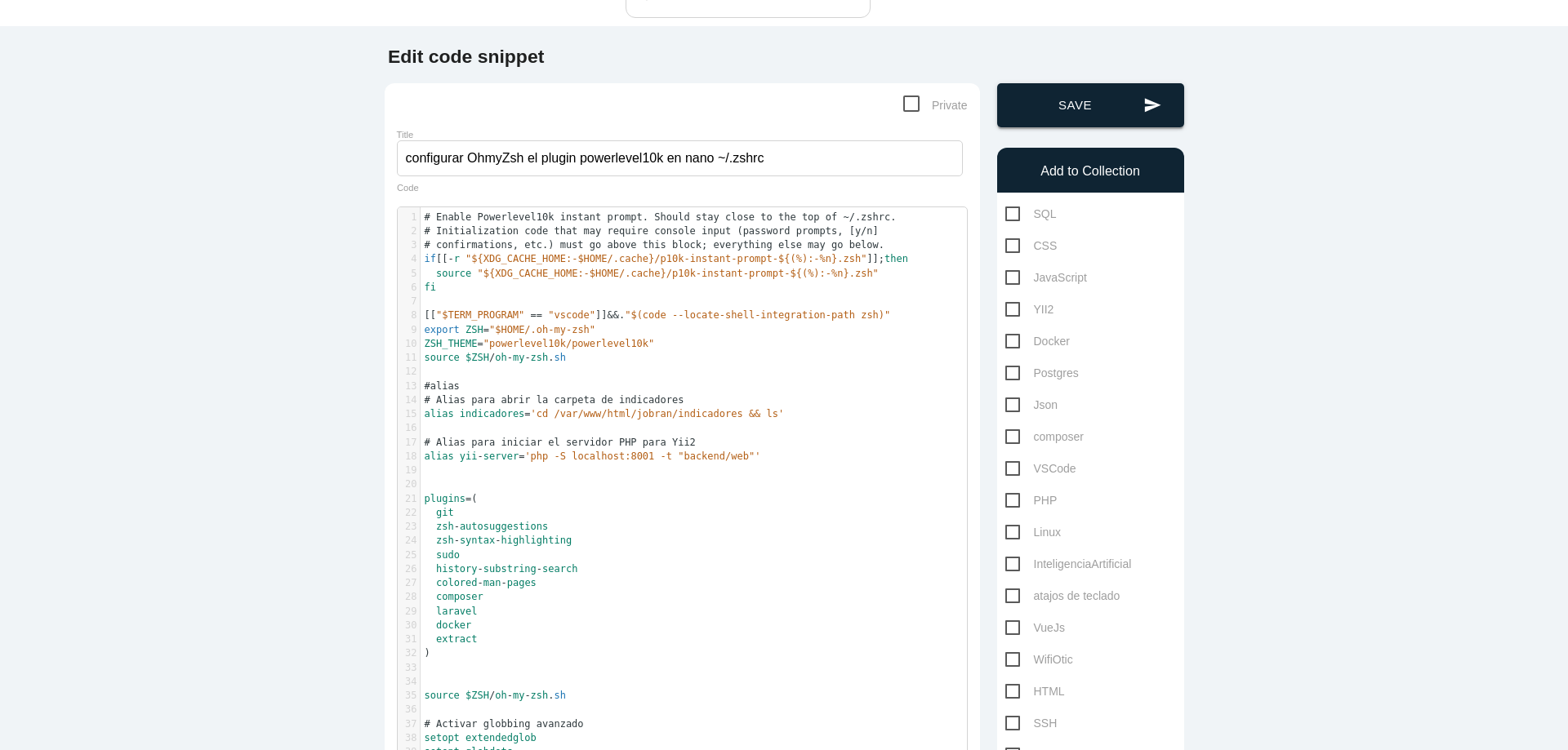
click at [1075, 98] on button "send Save" at bounding box center [1090, 105] width 187 height 44
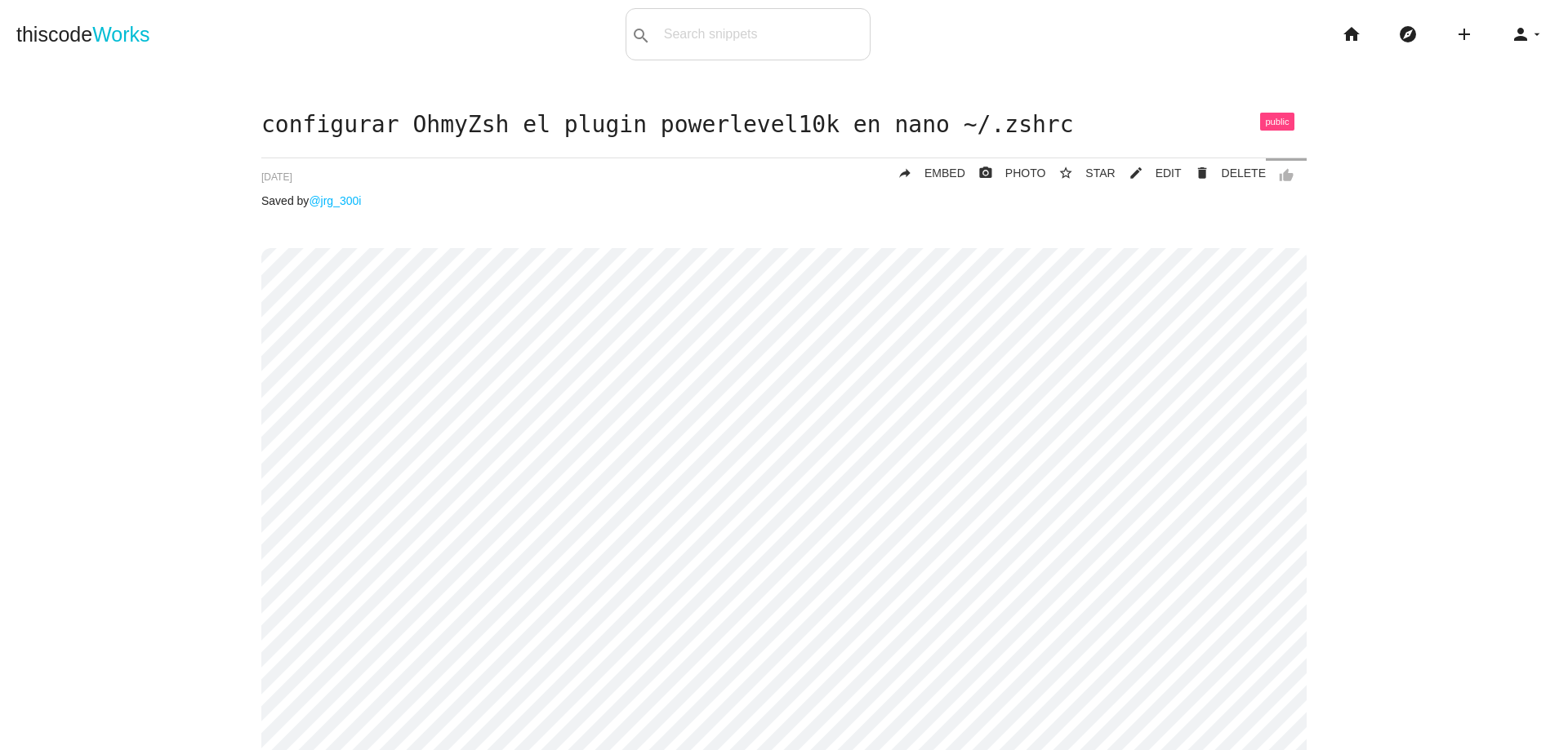
click at [1347, 36] on icon "home" at bounding box center [1351, 34] width 20 height 52
